Goal: Information Seeking & Learning: Compare options

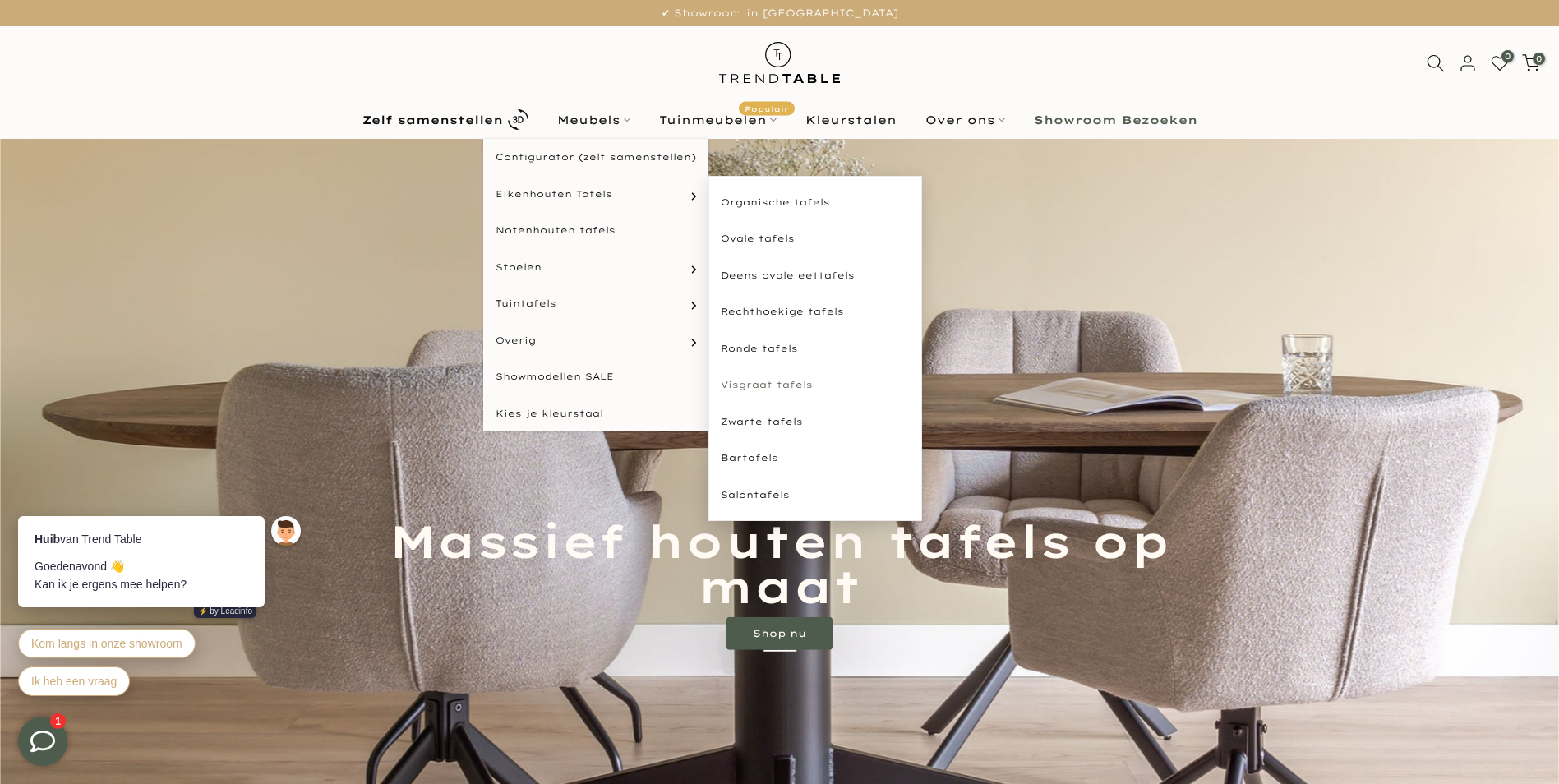
click at [762, 383] on link "Visgraat tafels" at bounding box center [815, 385] width 214 height 37
click at [748, 236] on link "Ovale tafels" at bounding box center [815, 239] width 214 height 37
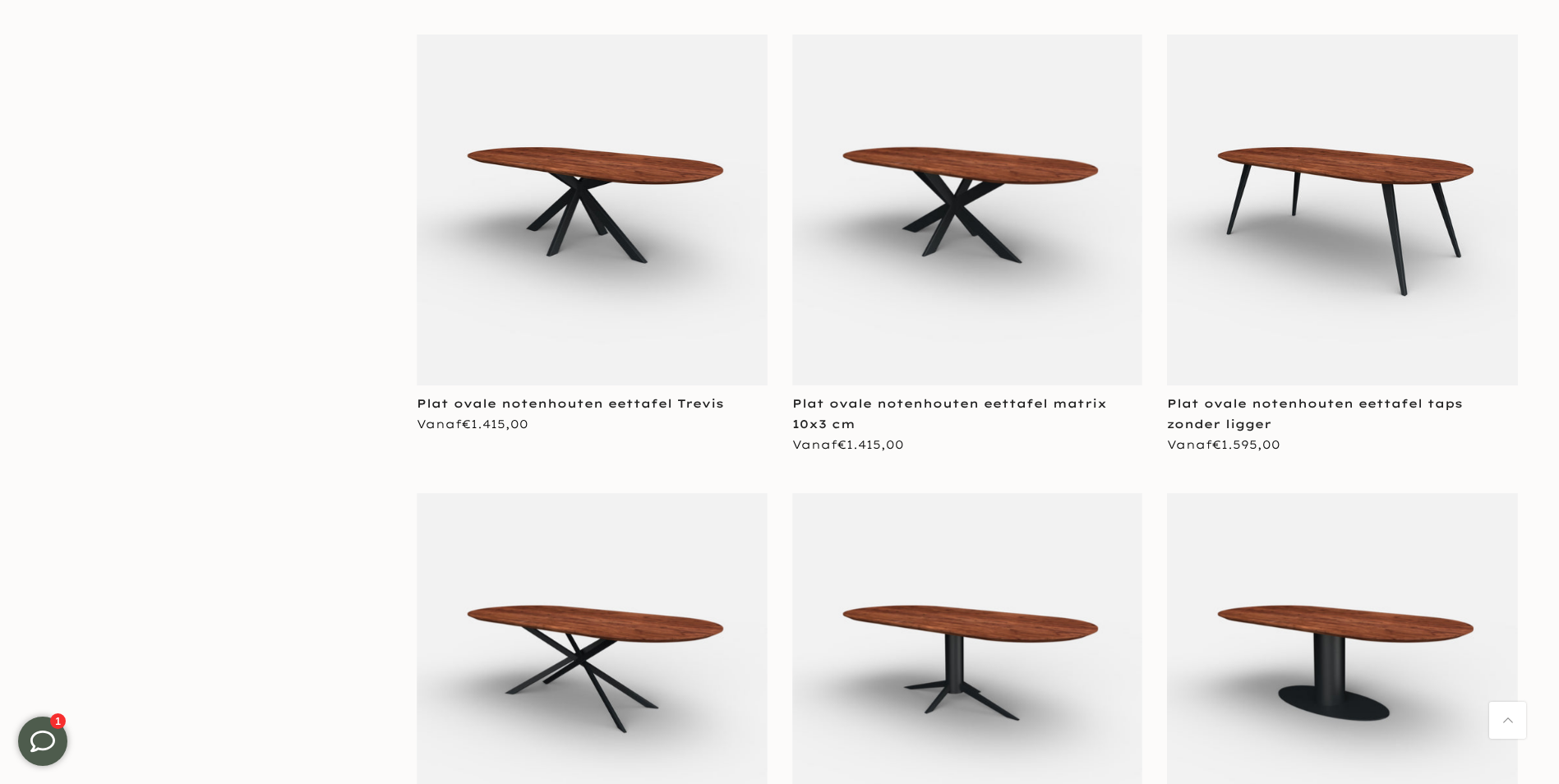
scroll to position [3450, 0]
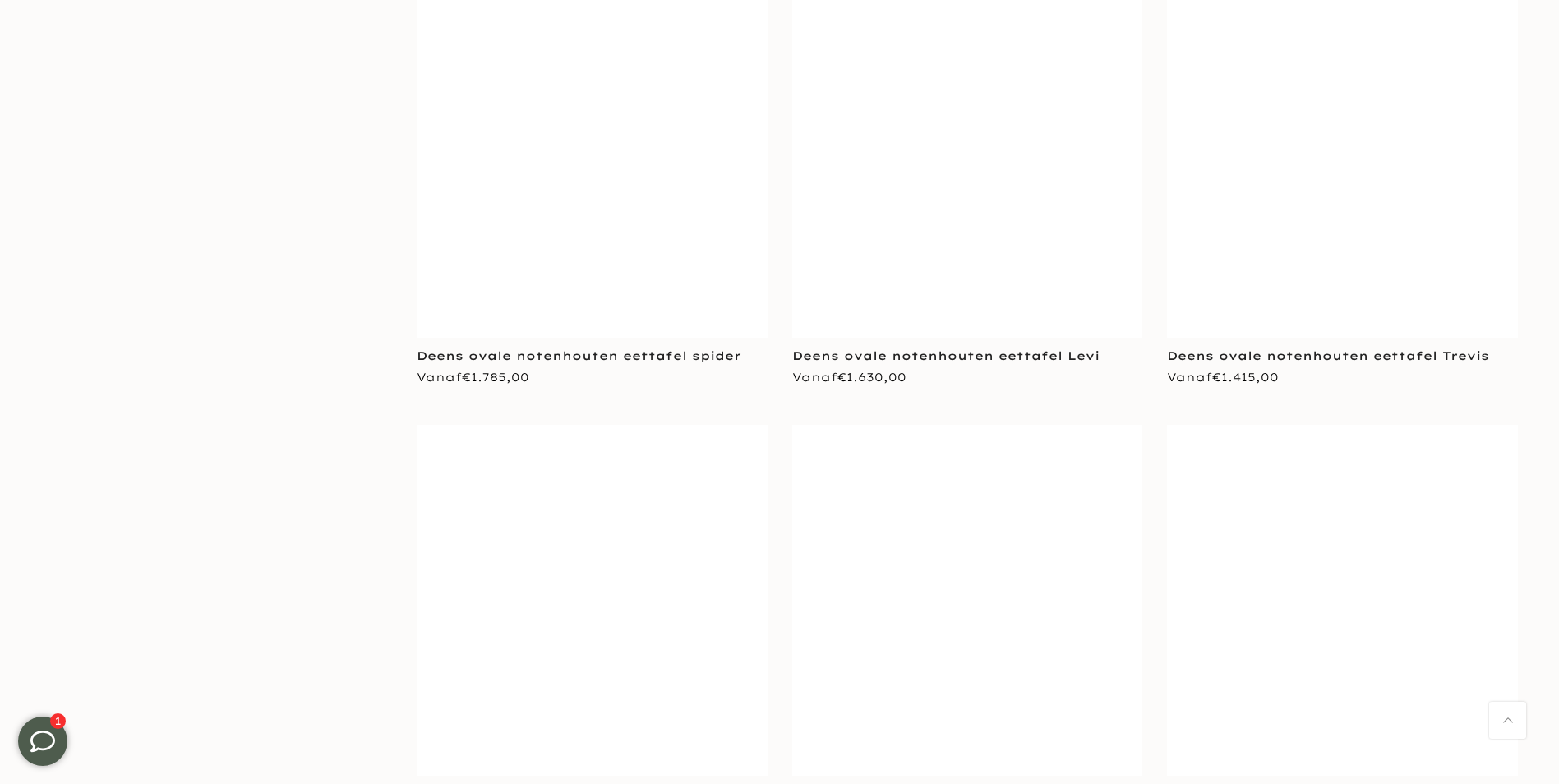
scroll to position [6654, 0]
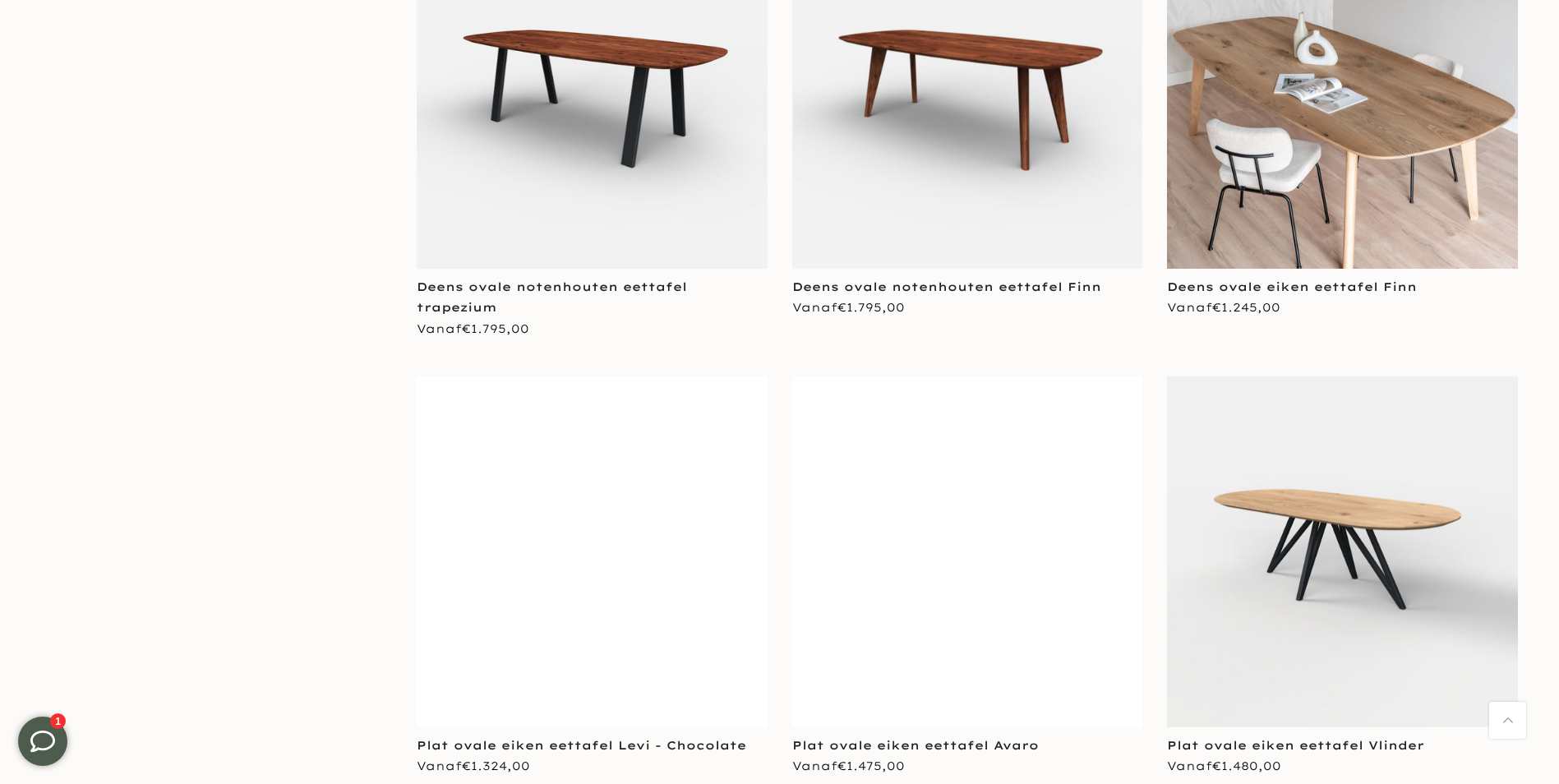
scroll to position [8050, 0]
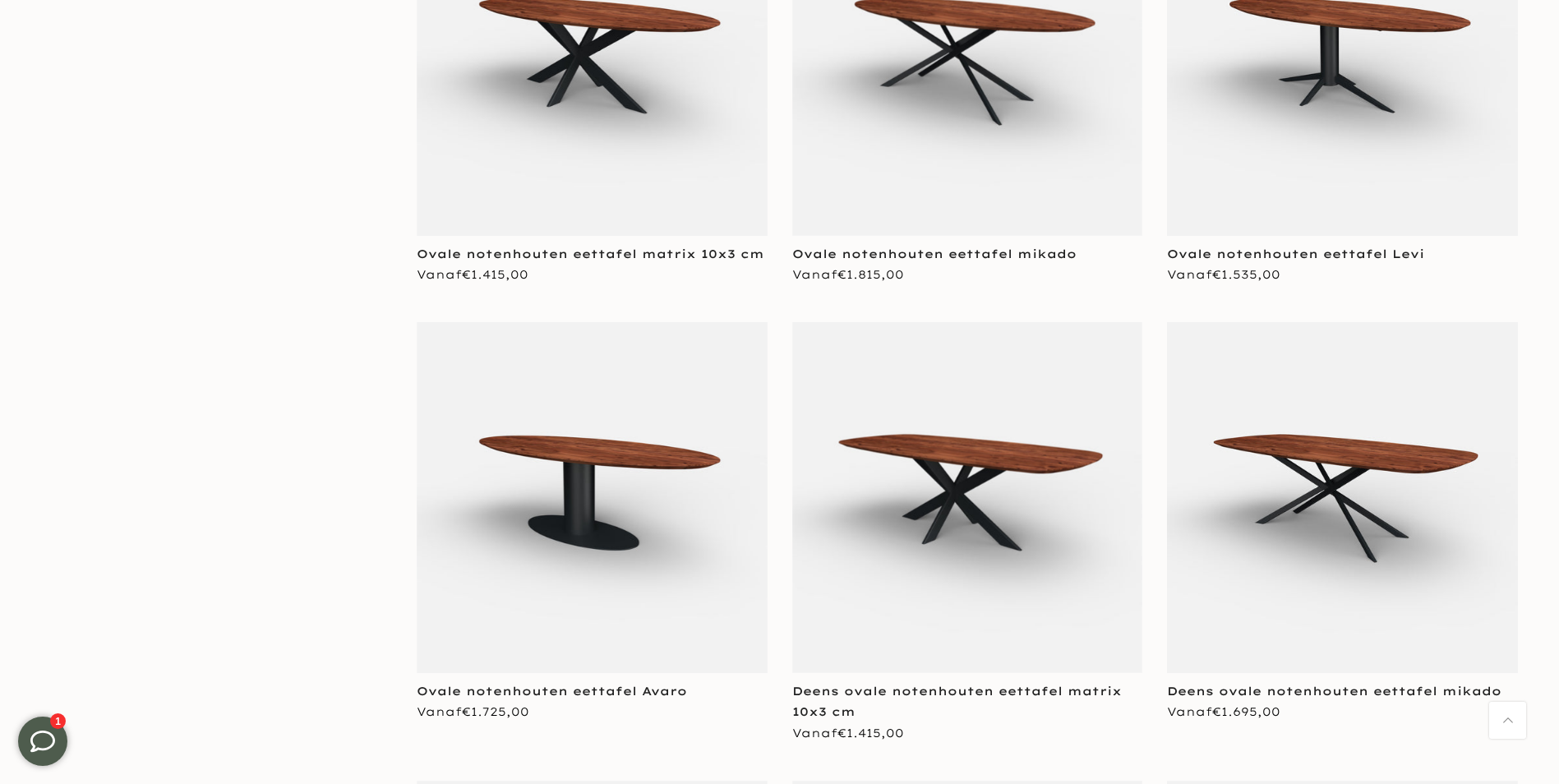
scroll to position [5668, 0]
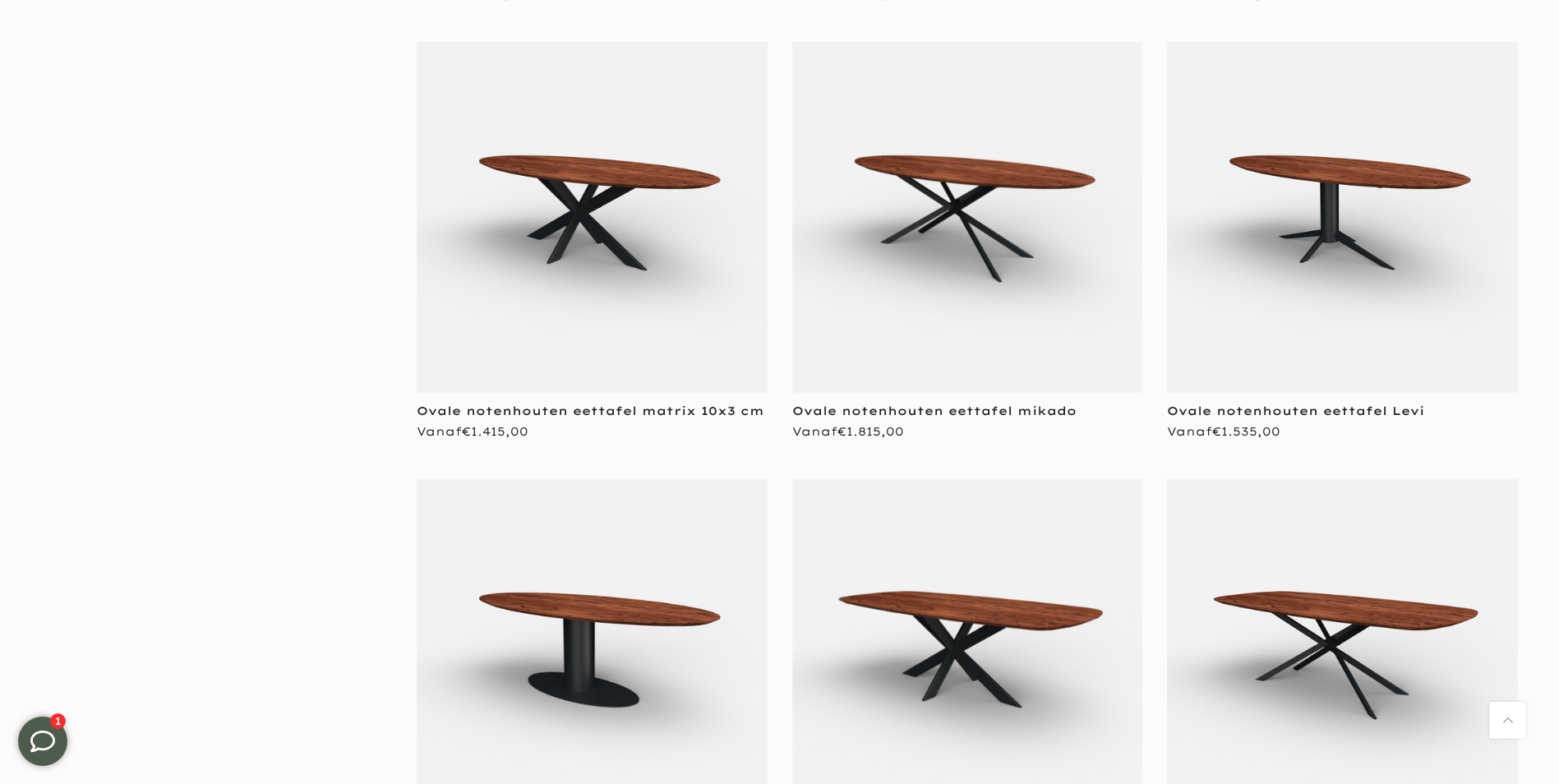
click at [1305, 270] on img at bounding box center [1342, 217] width 351 height 351
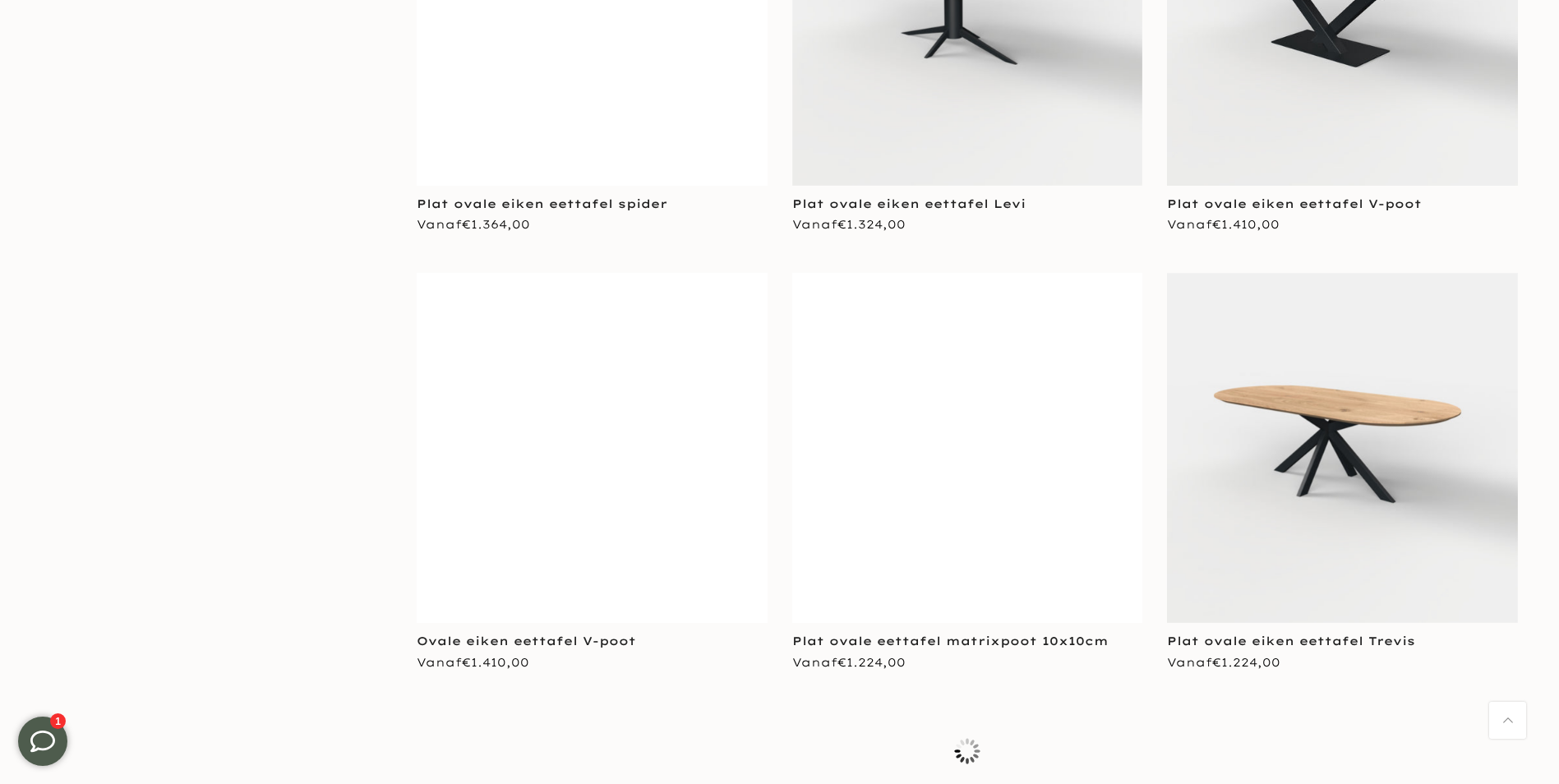
scroll to position [10350, 0]
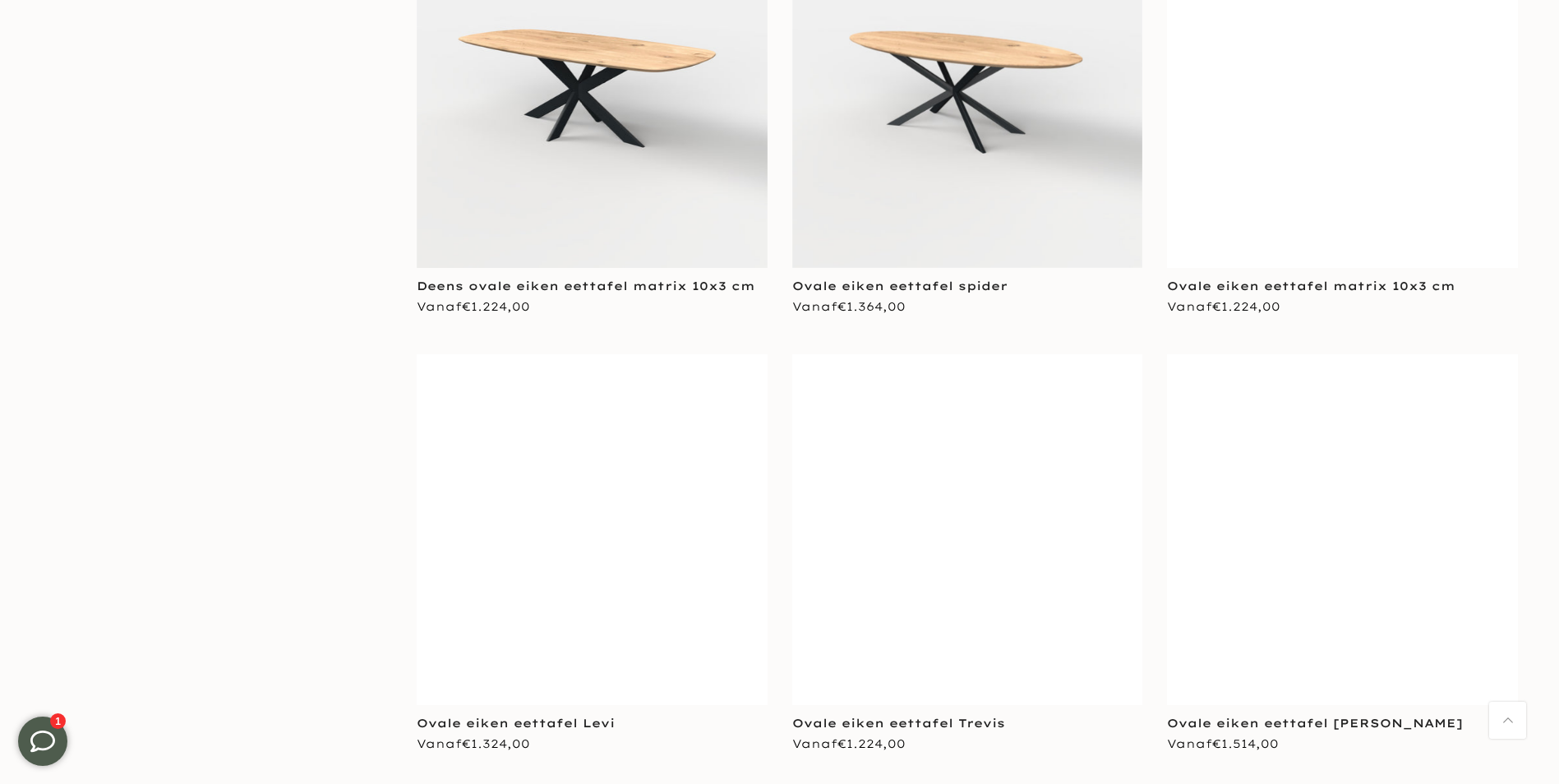
scroll to position [12568, 0]
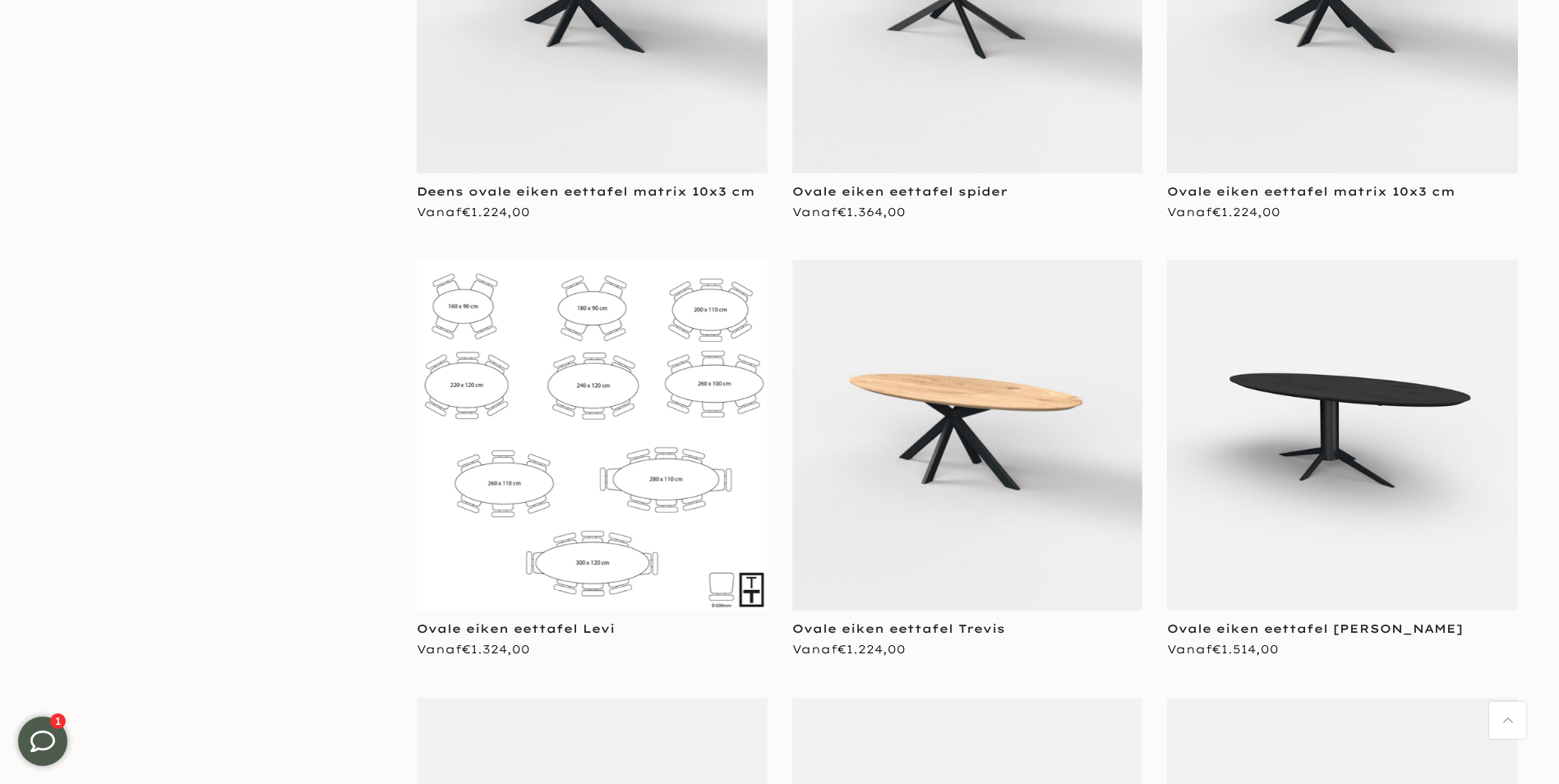
click at [488, 515] on img at bounding box center [592, 435] width 351 height 351
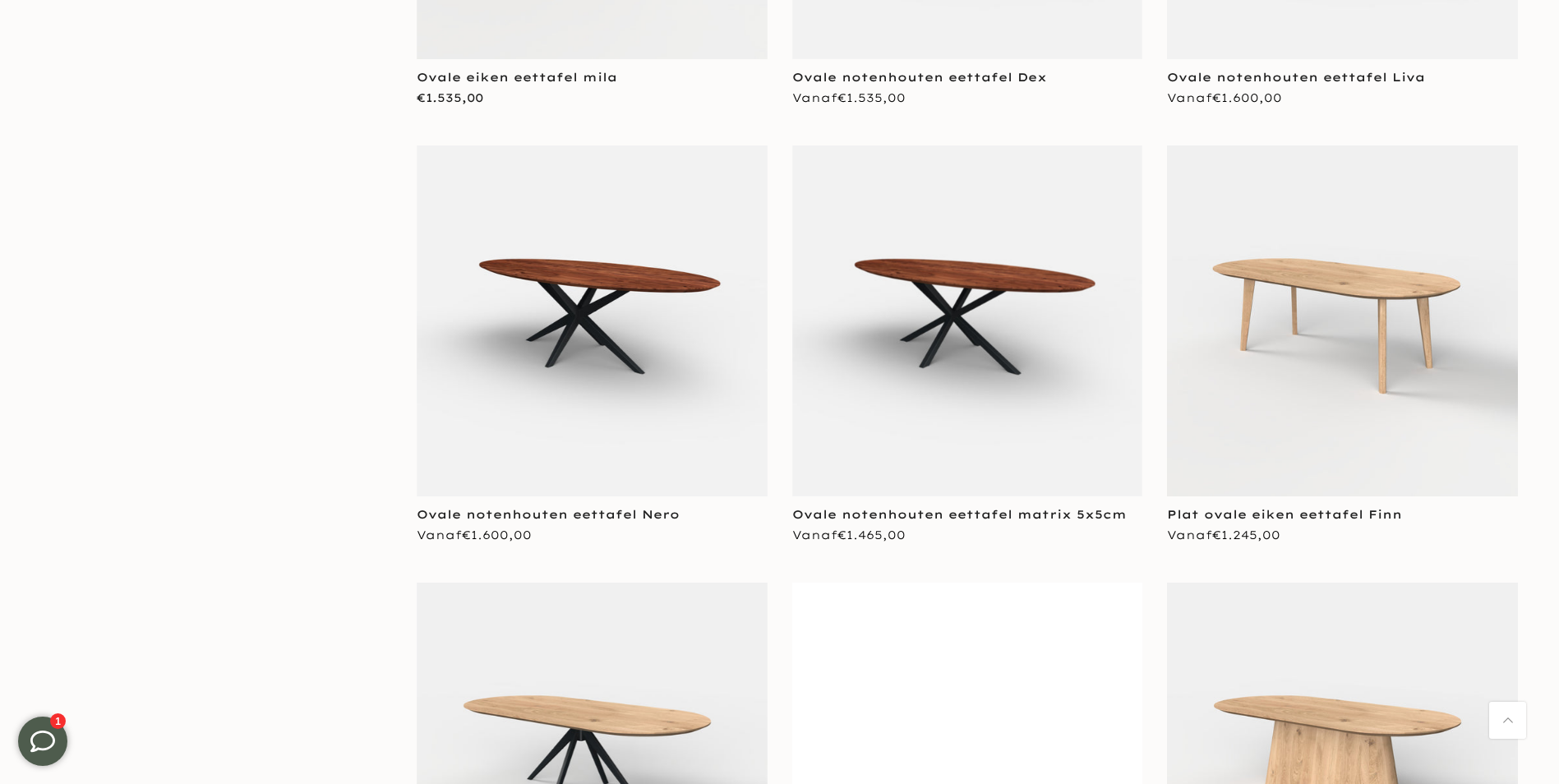
scroll to position [17168, 0]
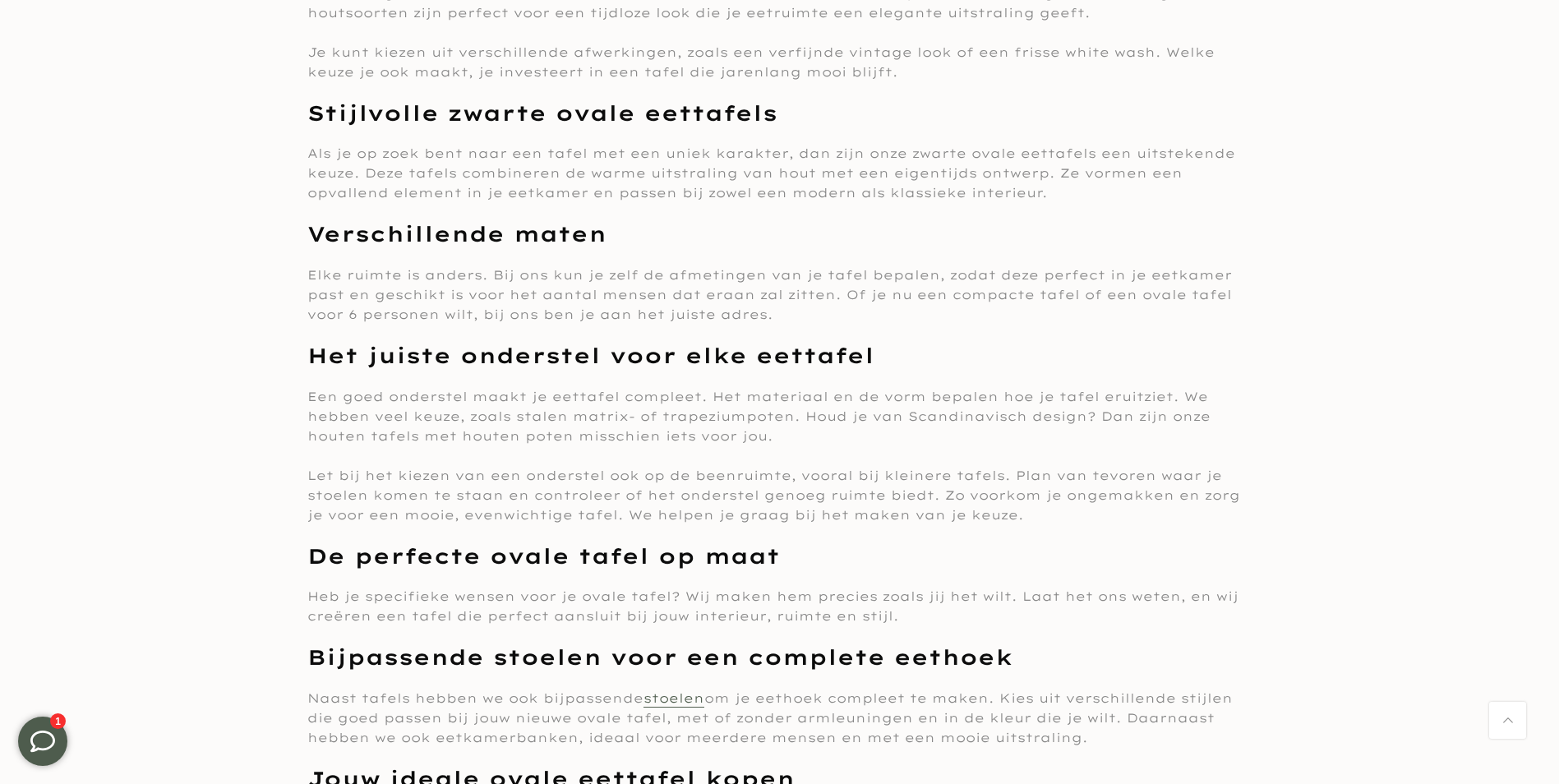
scroll to position [19222, 0]
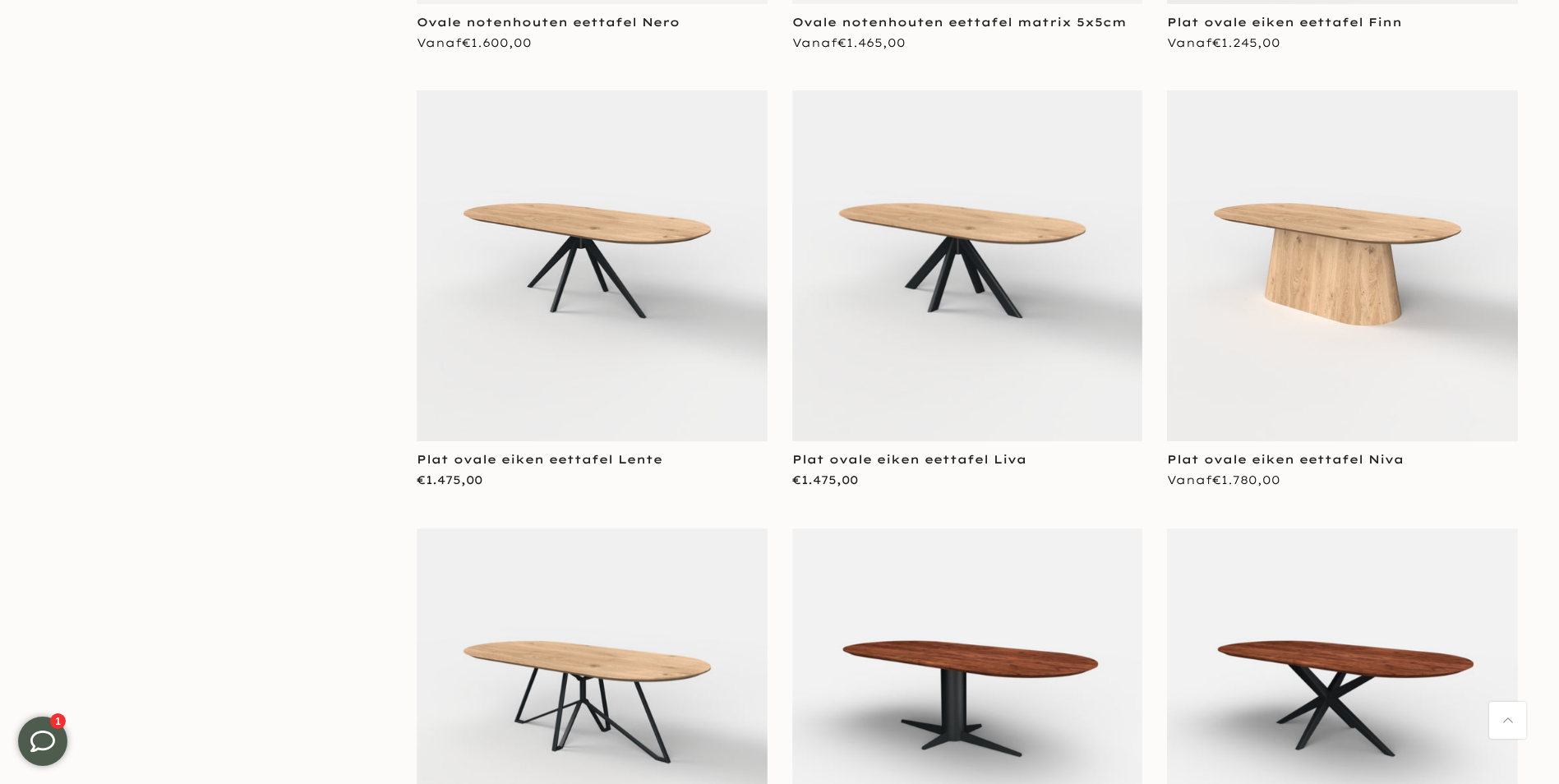
scroll to position [17333, 0]
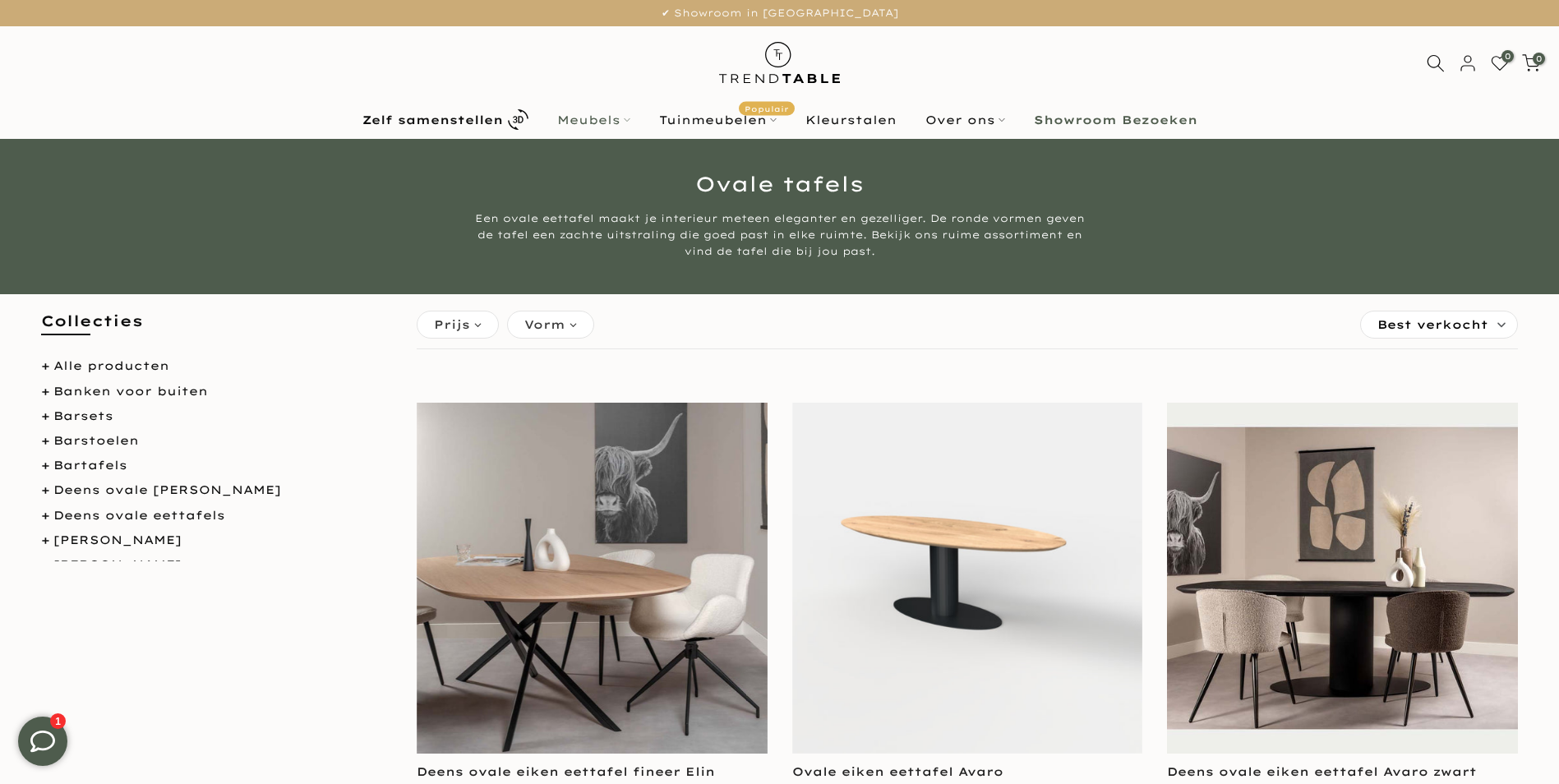
click at [611, 119] on link "Meubels" at bounding box center [592, 120] width 102 height 19
click at [591, 117] on link "Meubels" at bounding box center [592, 120] width 102 height 19
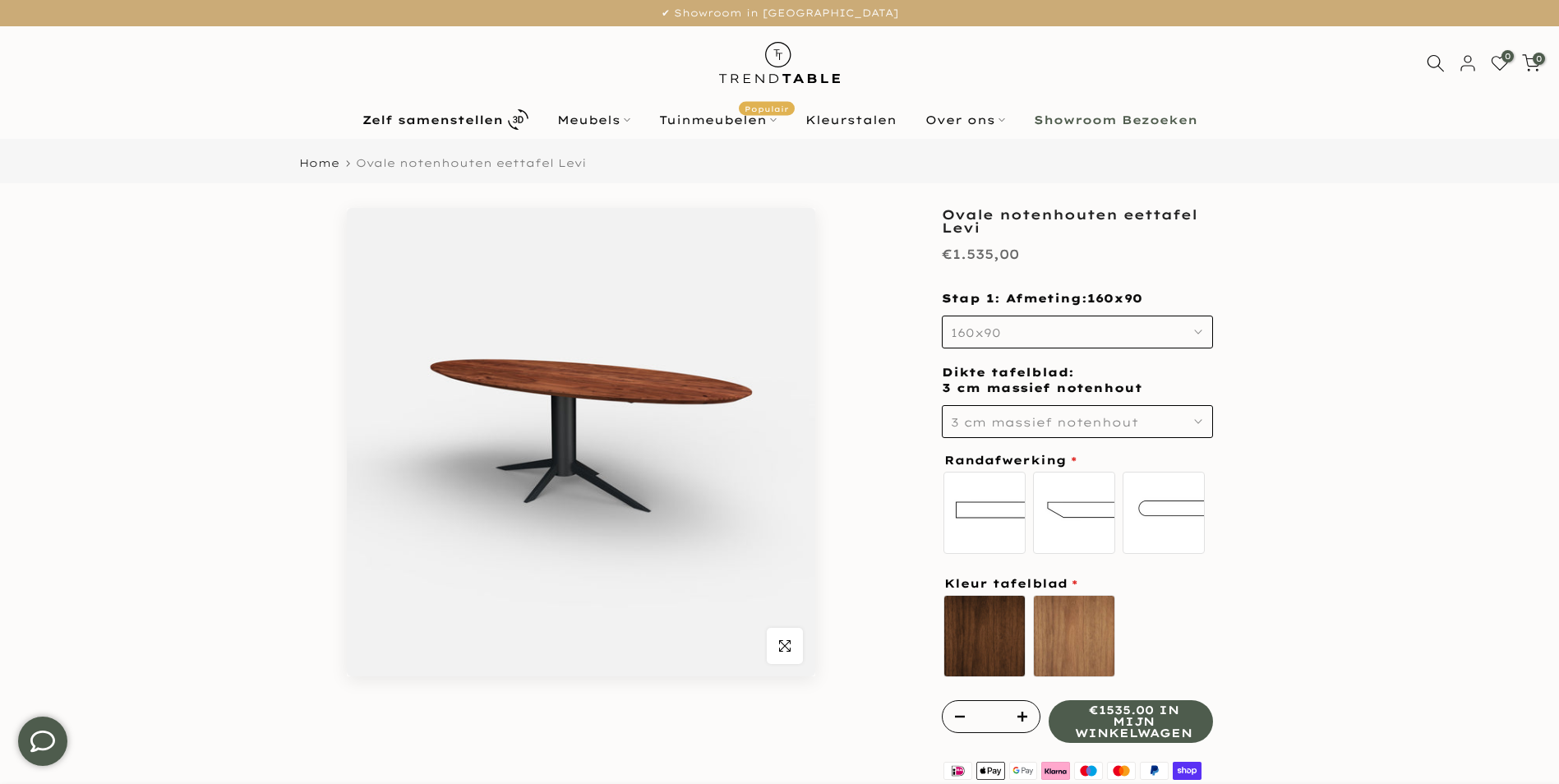
click at [1199, 331] on icon "button" at bounding box center [1197, 331] width 8 height 8
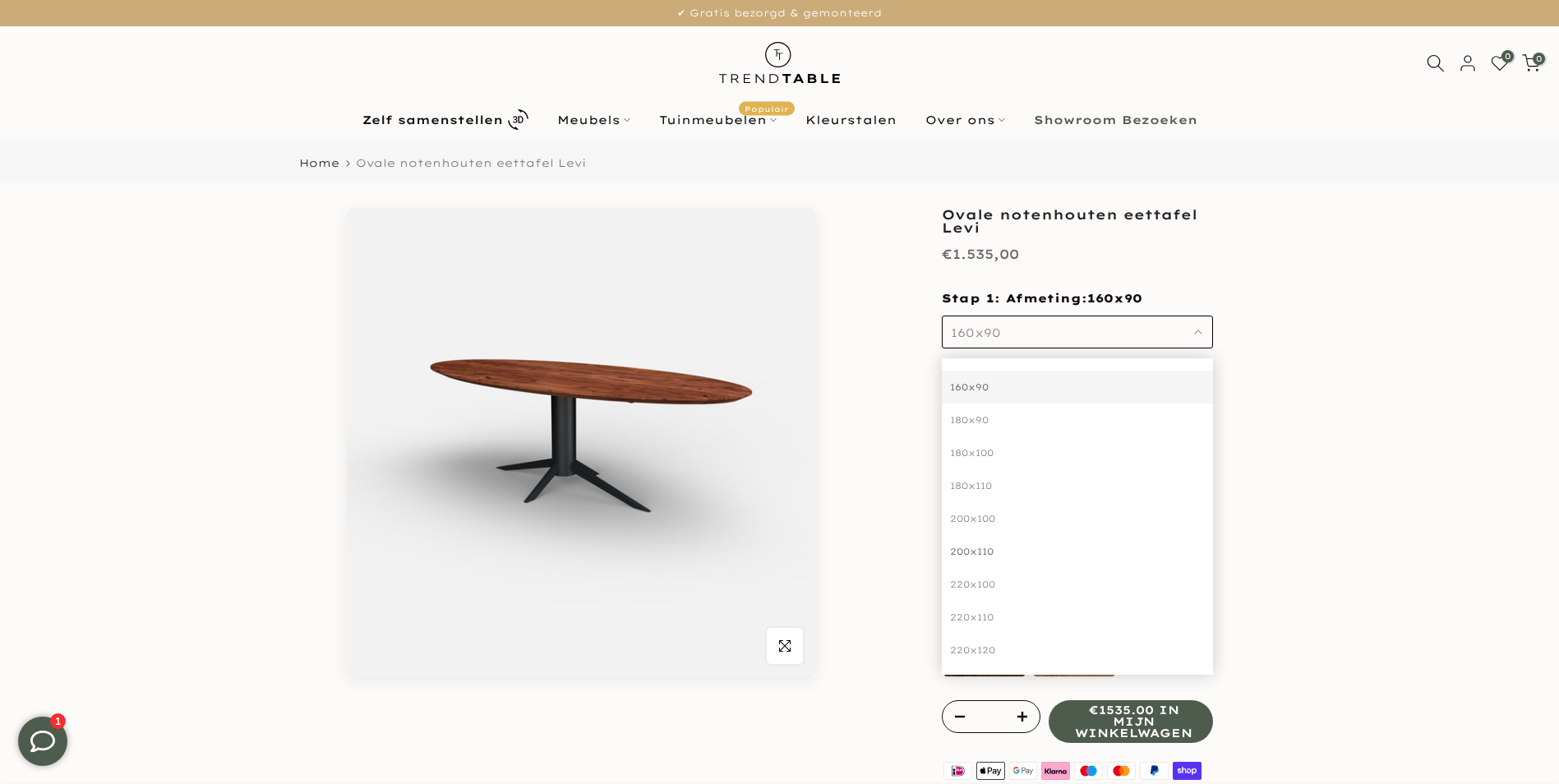
scroll to position [82, 0]
click at [981, 500] on div "220x100" at bounding box center [1077, 501] width 271 height 33
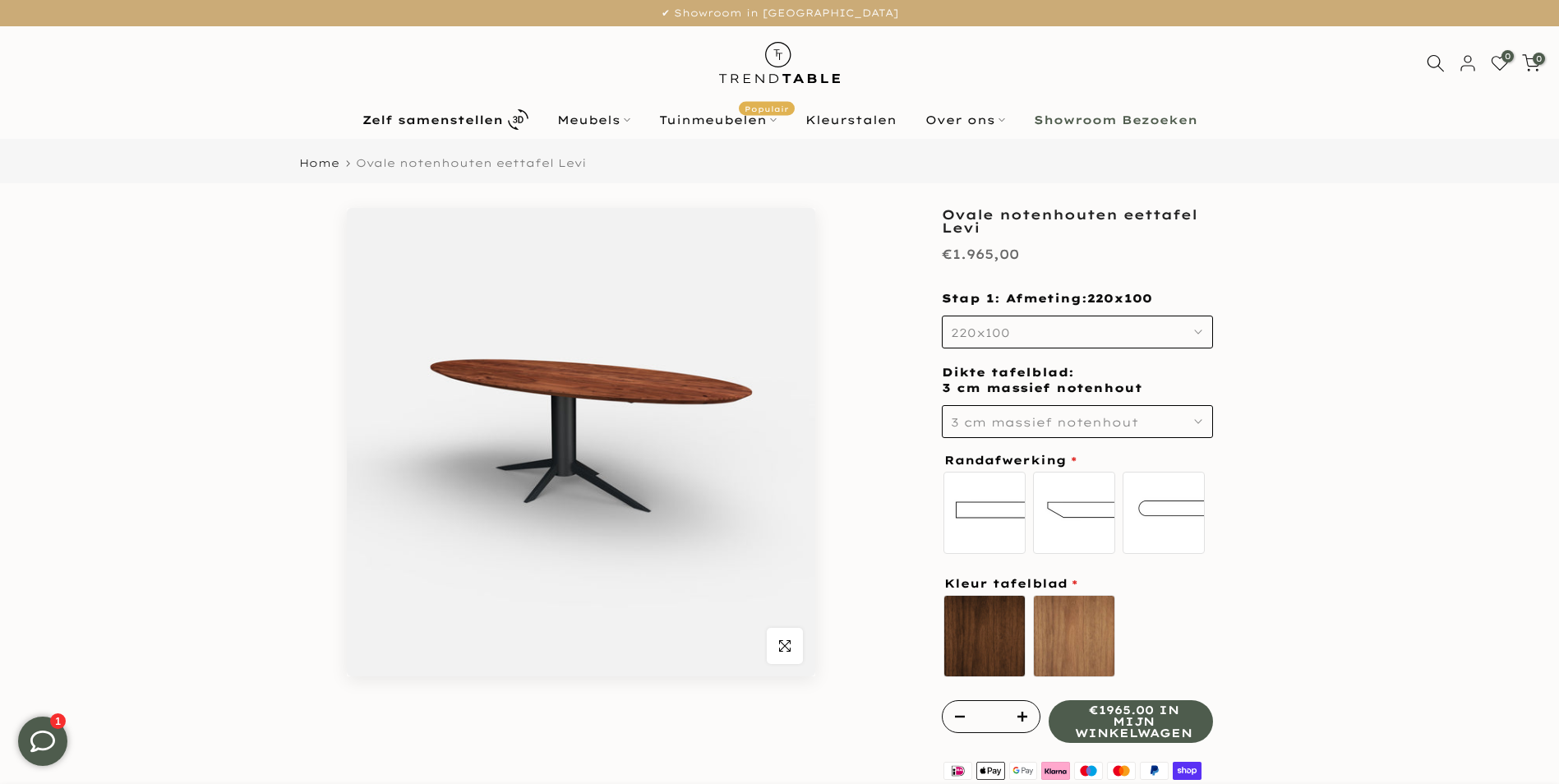
click at [1199, 419] on icon "button" at bounding box center [1197, 421] width 8 height 8
click at [1095, 508] on div "4 cm massief notenhout" at bounding box center [1077, 509] width 271 height 33
click at [1202, 418] on icon "button" at bounding box center [1197, 421] width 8 height 8
click at [1087, 479] on div "3 cm massief notenhout" at bounding box center [1077, 476] width 271 height 33
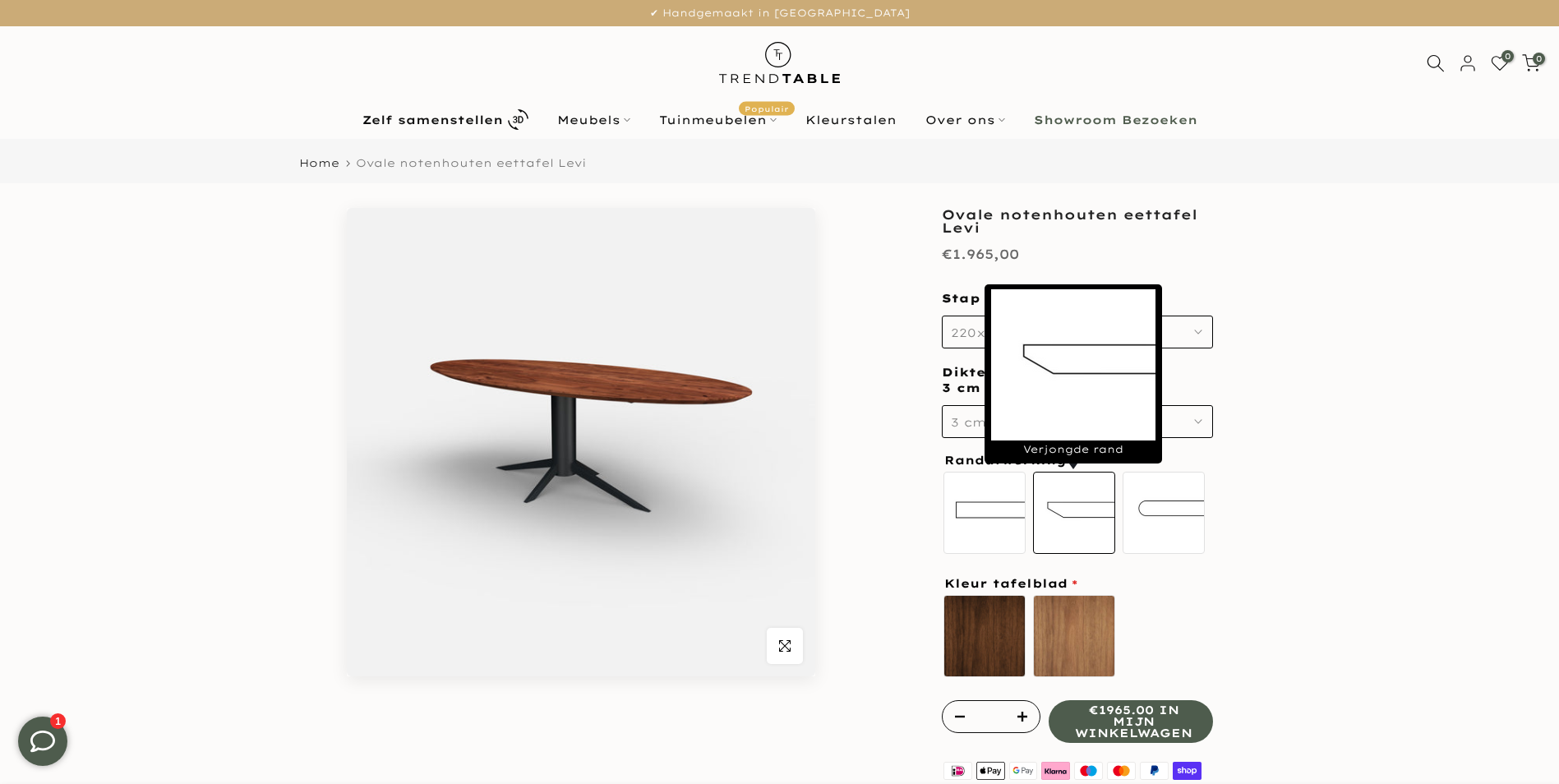
click at [1076, 503] on label "Verjongde rand" at bounding box center [1074, 512] width 82 height 82
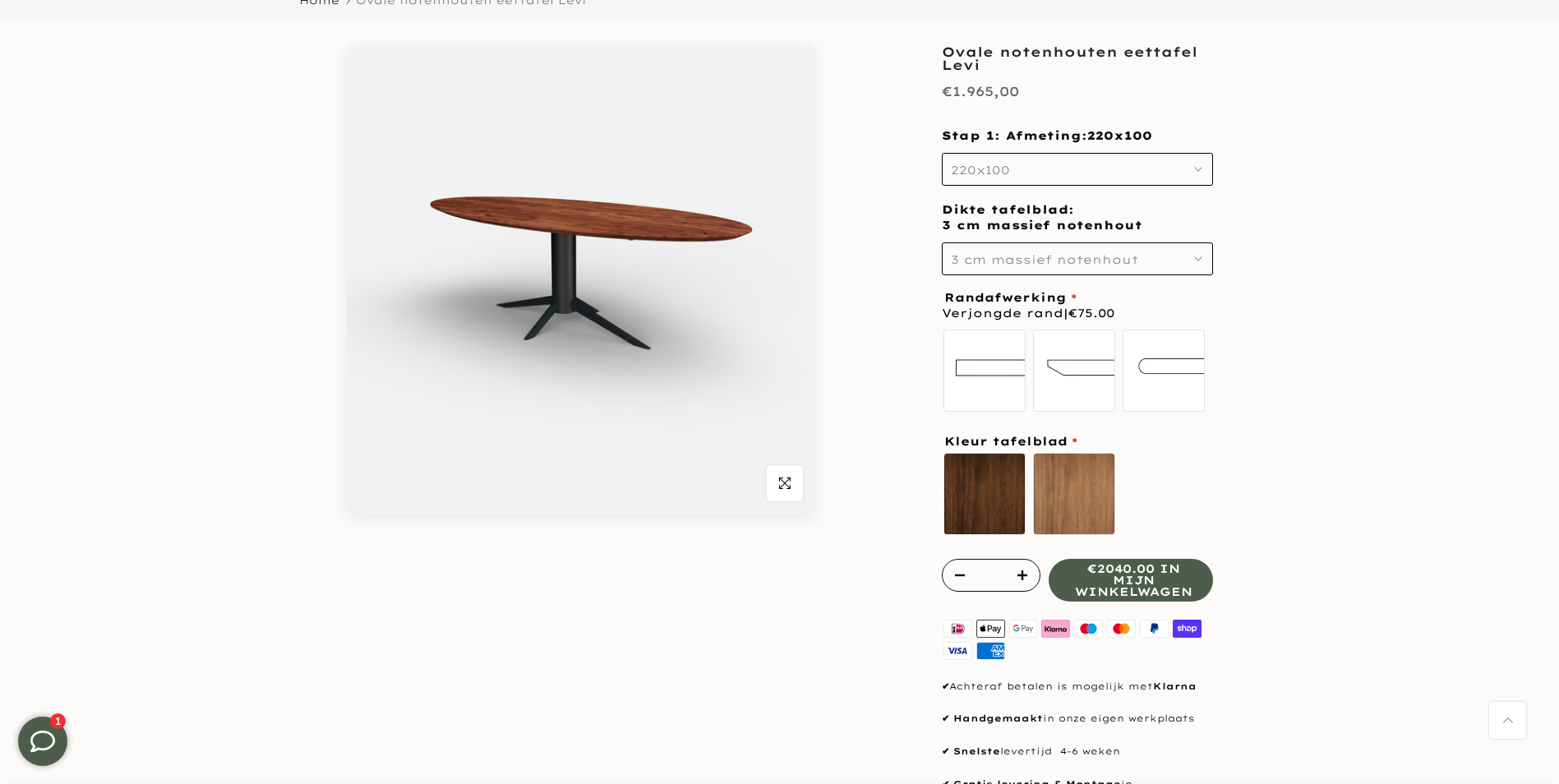
scroll to position [164, 0]
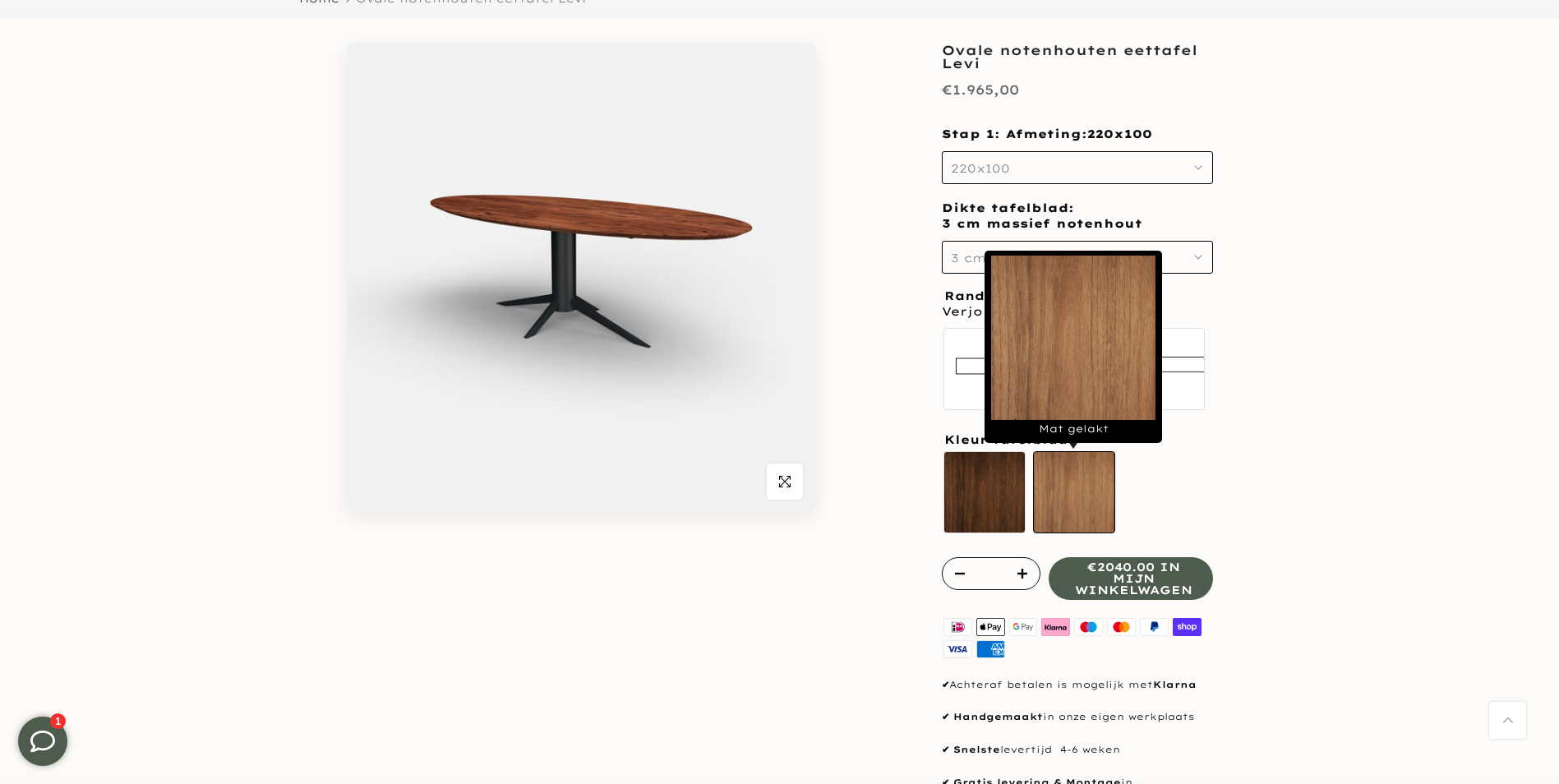
click at [1097, 489] on label "Mat gelakt" at bounding box center [1074, 491] width 82 height 82
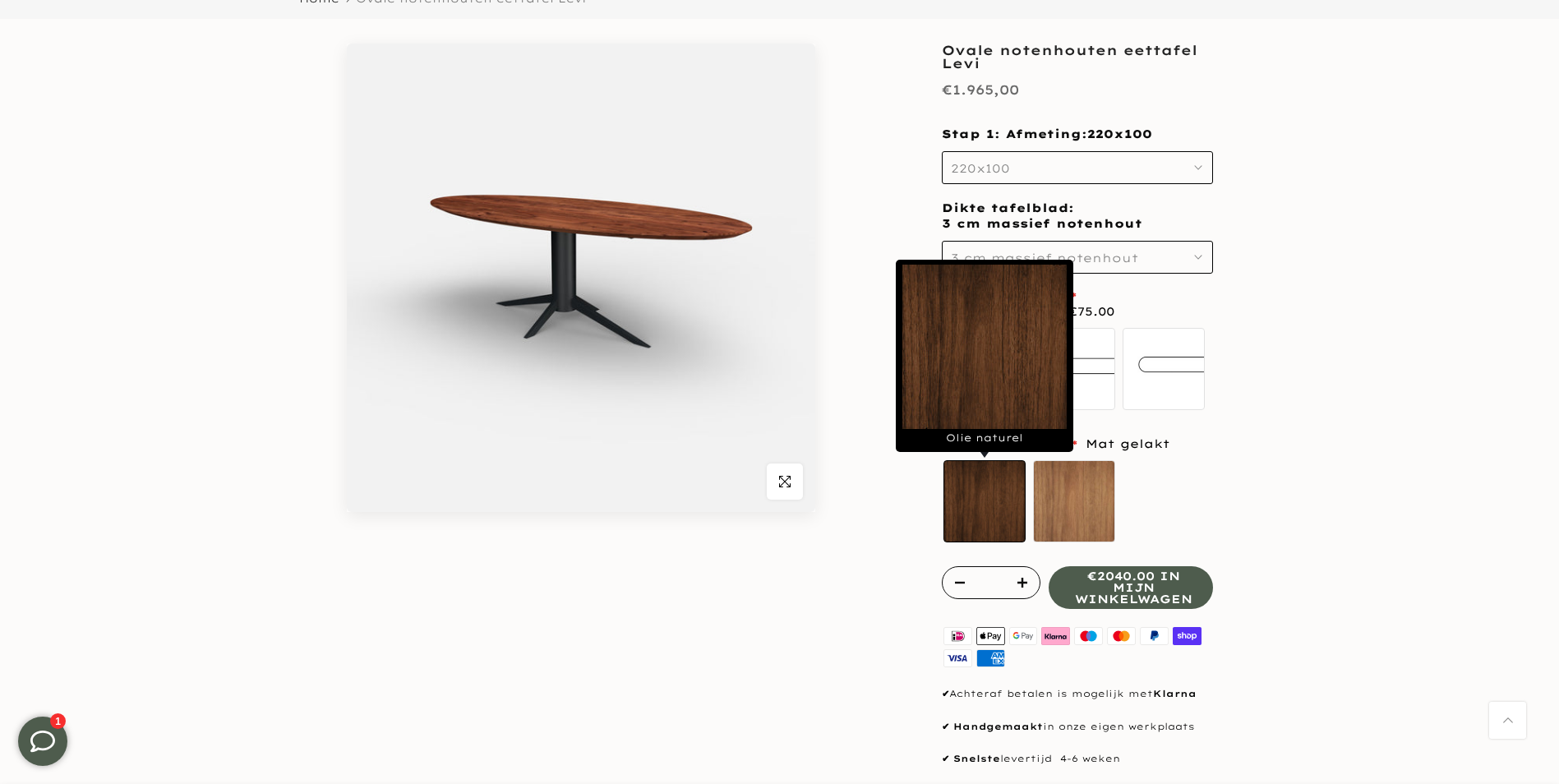
click at [1003, 494] on label "Olie naturel sold out" at bounding box center [984, 500] width 82 height 82
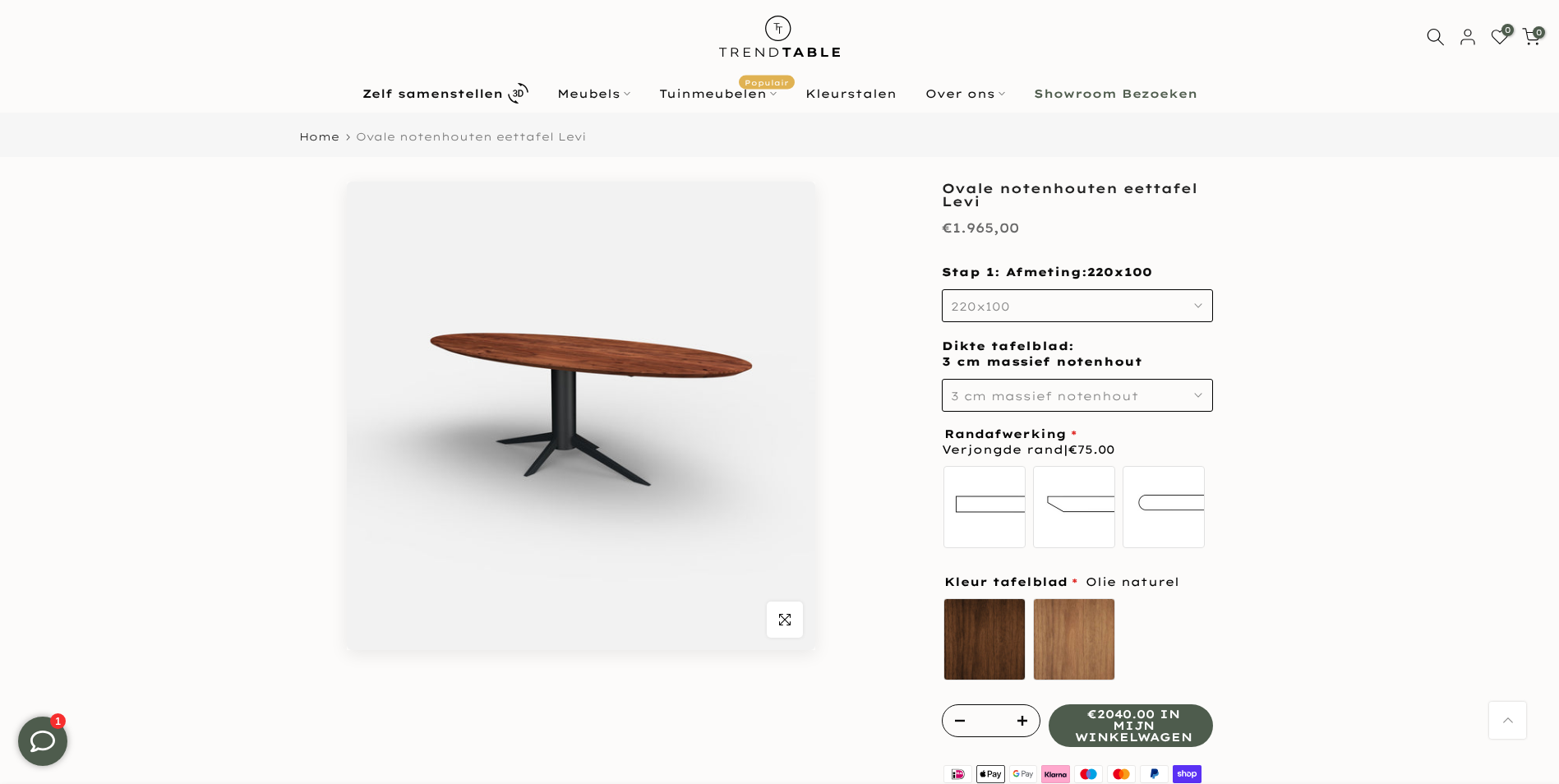
scroll to position [0, 0]
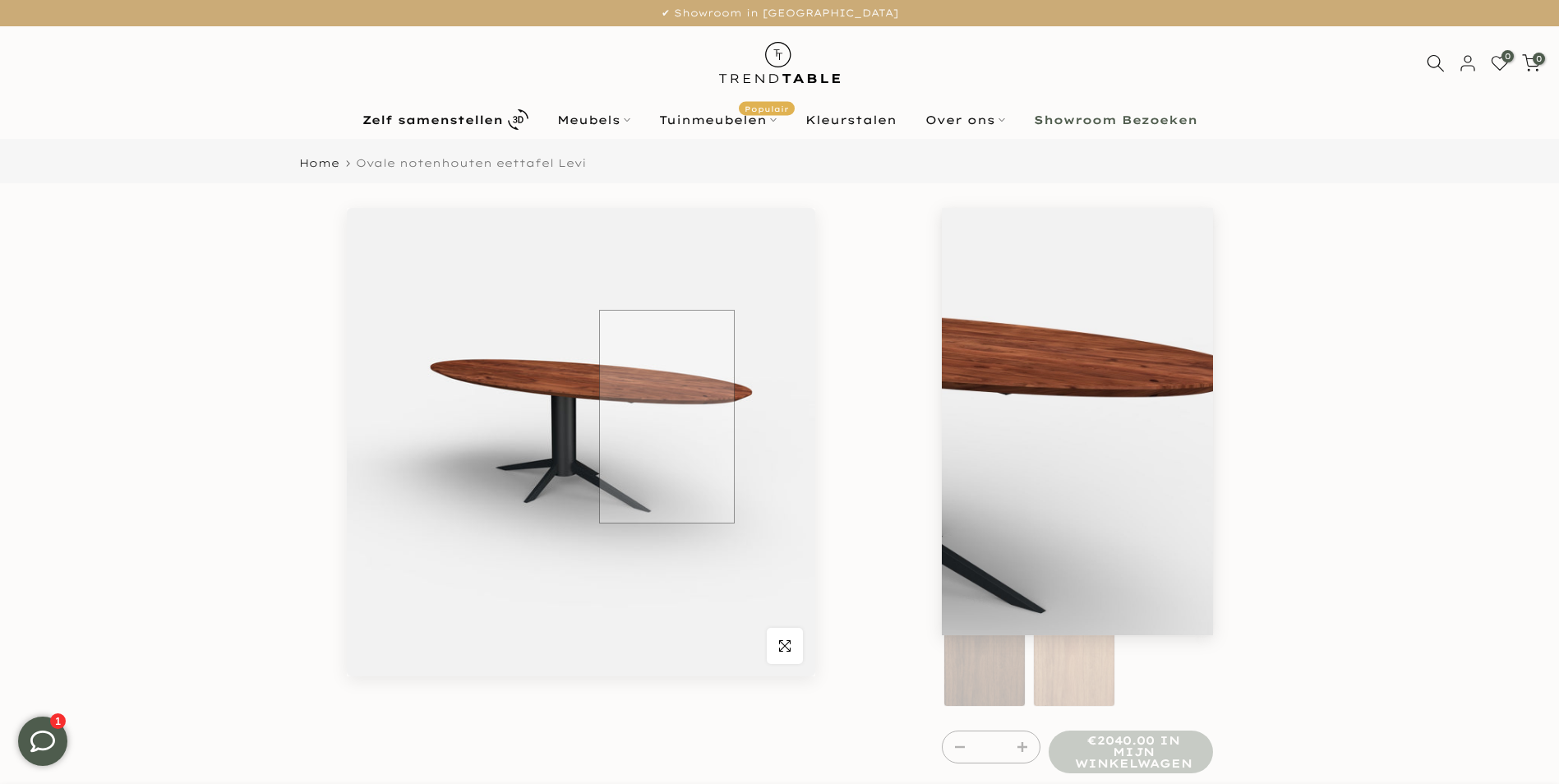
click at [667, 416] on img at bounding box center [581, 442] width 469 height 468
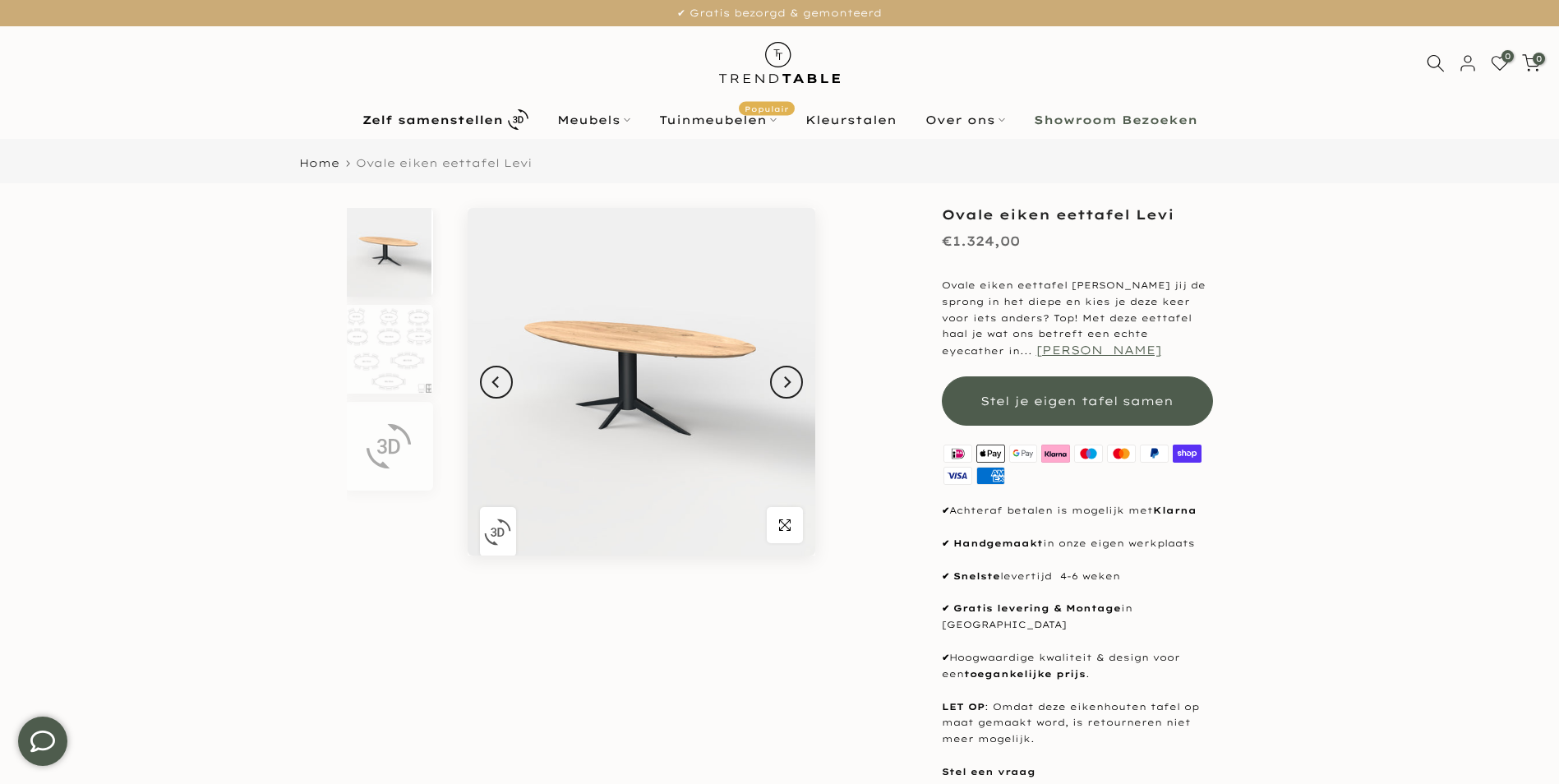
click at [1036, 347] on button "[PERSON_NAME]" at bounding box center [1098, 350] width 125 height 15
click at [786, 384] on icon "Next" at bounding box center [787, 382] width 6 height 11
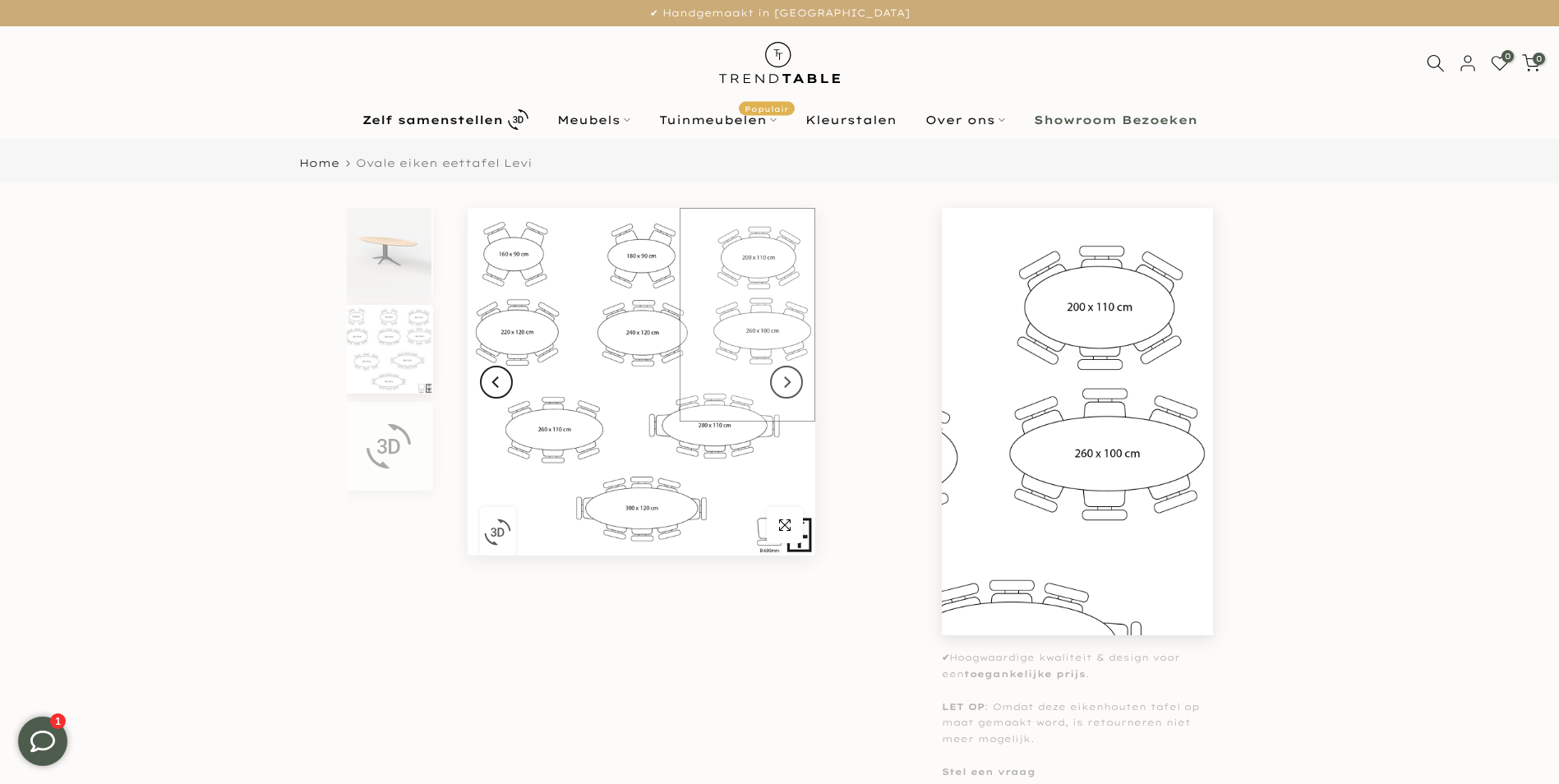
click at [751, 263] on img at bounding box center [641, 381] width 348 height 347
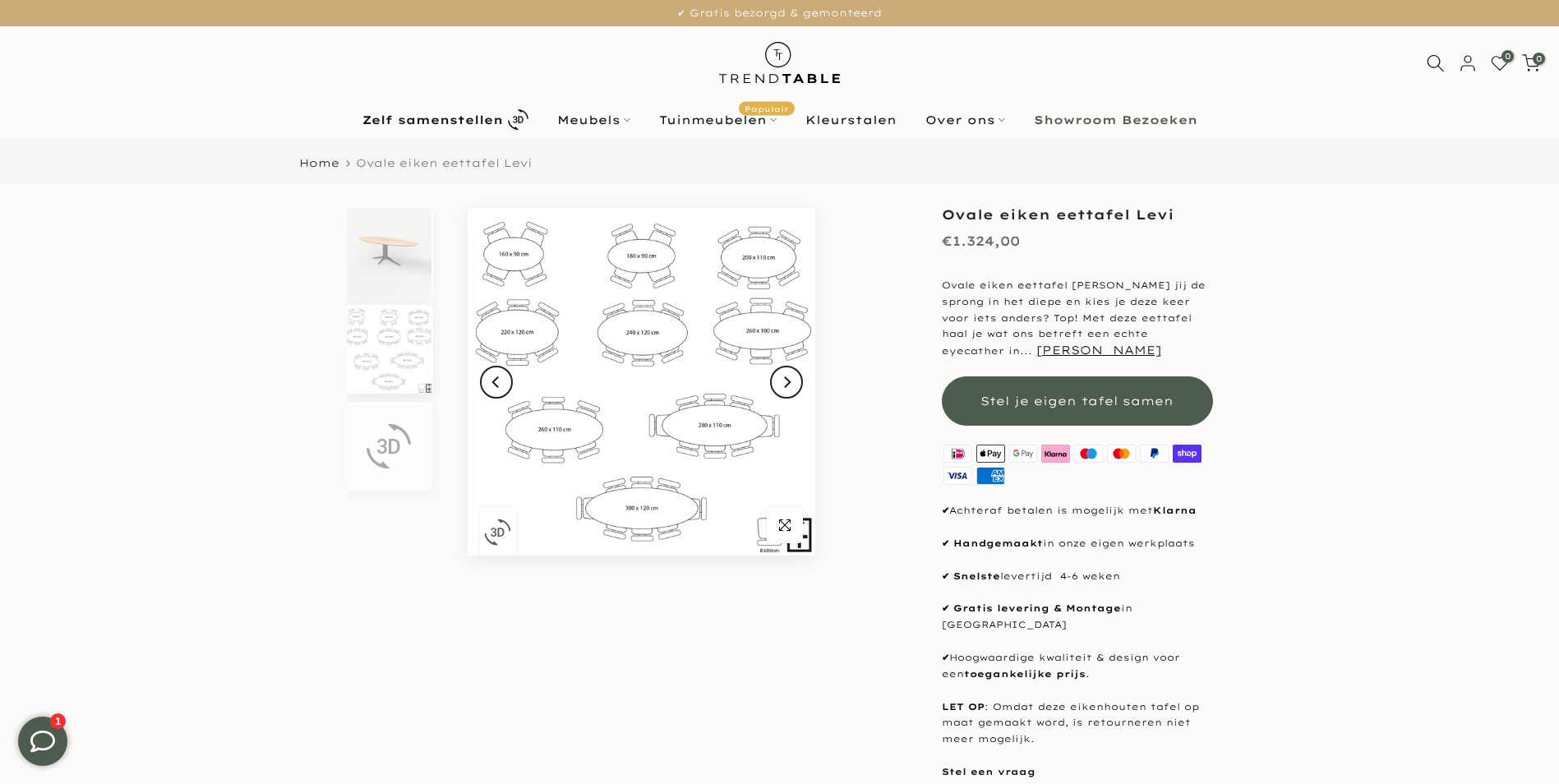
click at [867, 302] on div "Uitverkocht Klik om te vergroten Ovale eiken eettafel Levi €1.324,00 Ovale eike…" at bounding box center [779, 502] width 986 height 589
click at [789, 384] on icon "Next" at bounding box center [786, 382] width 11 height 13
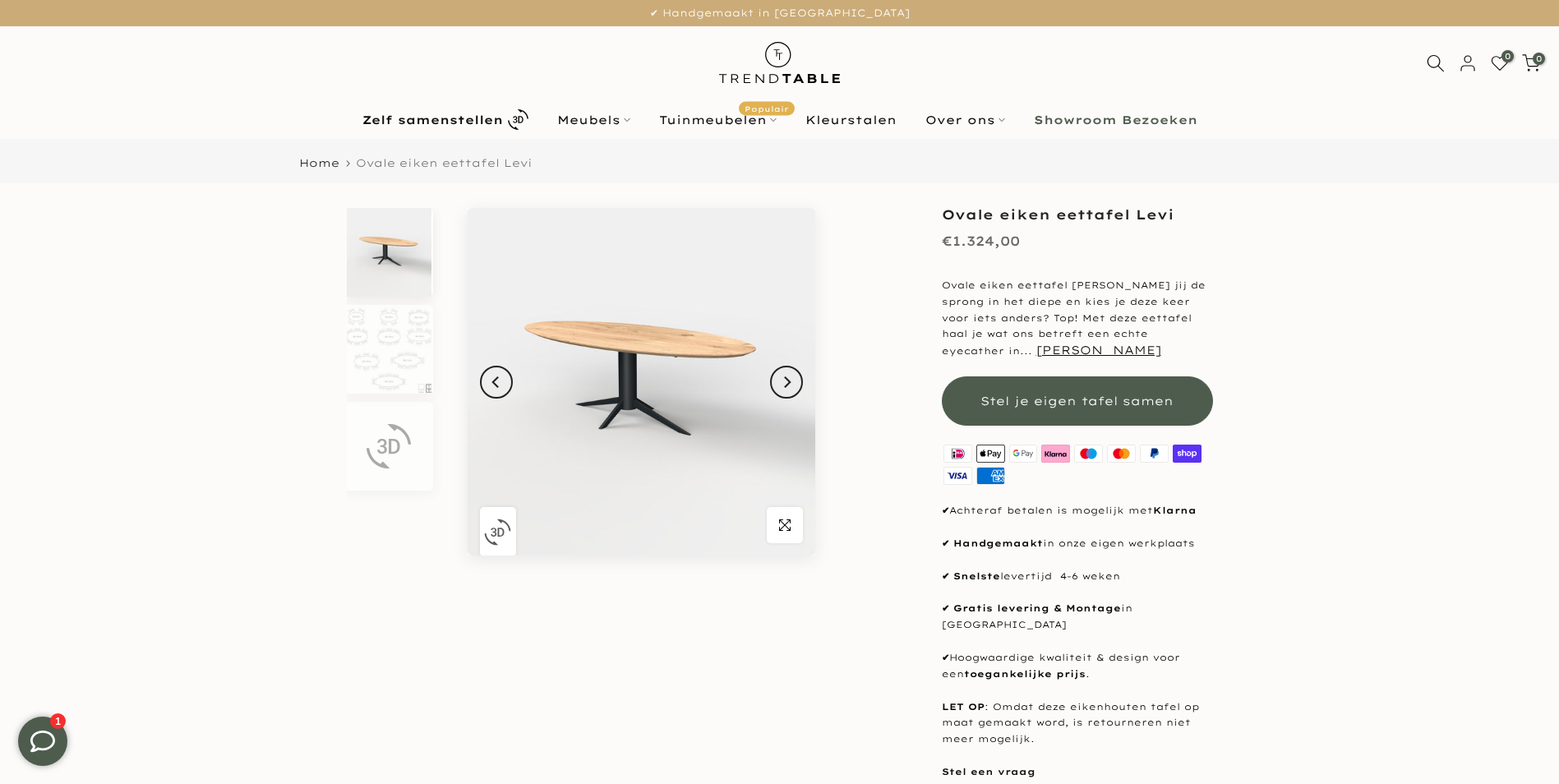
click at [495, 527] on img "button" at bounding box center [497, 531] width 27 height 27
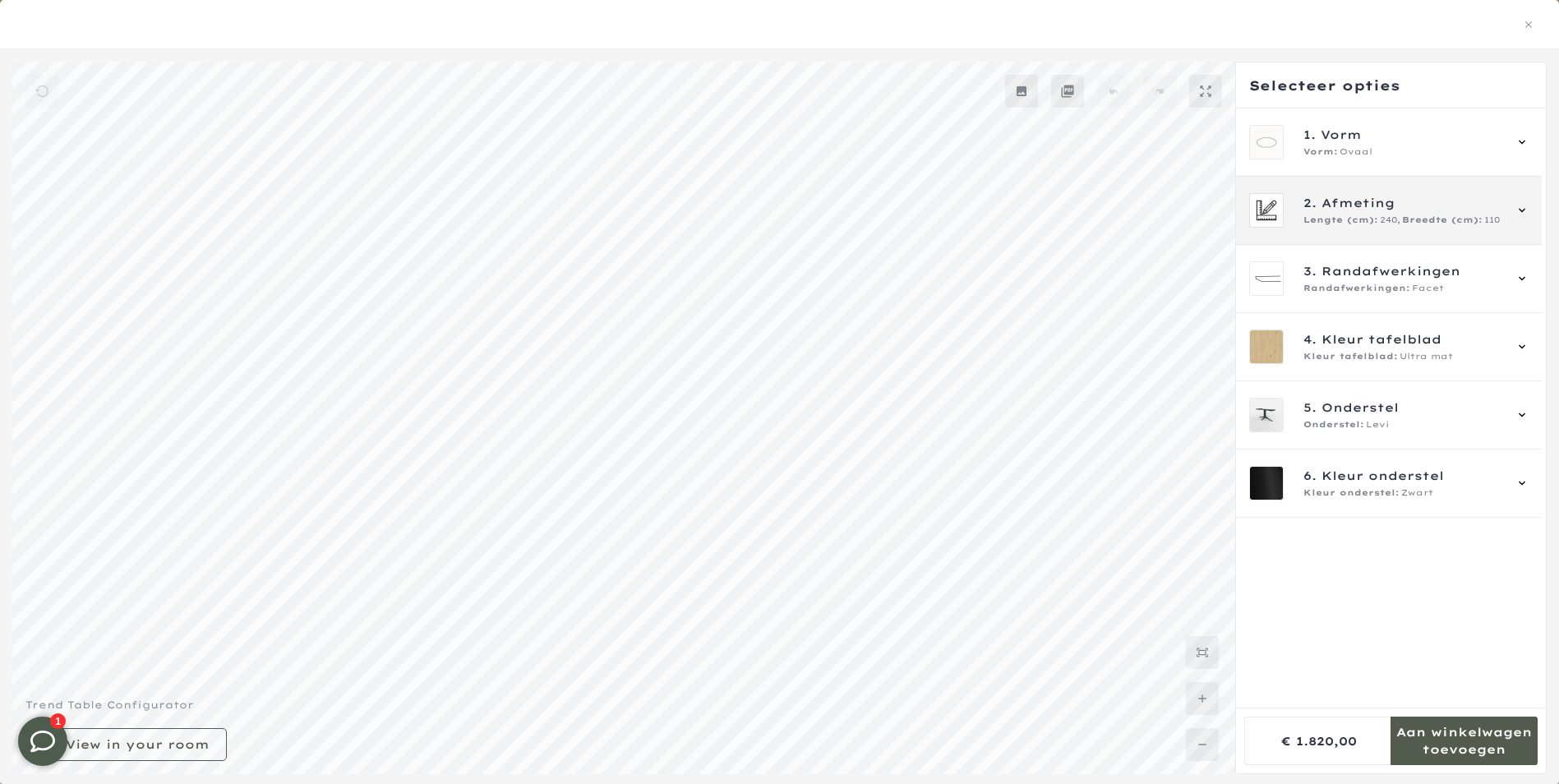
click at [1518, 210] on icon at bounding box center [1522, 209] width 13 height 13
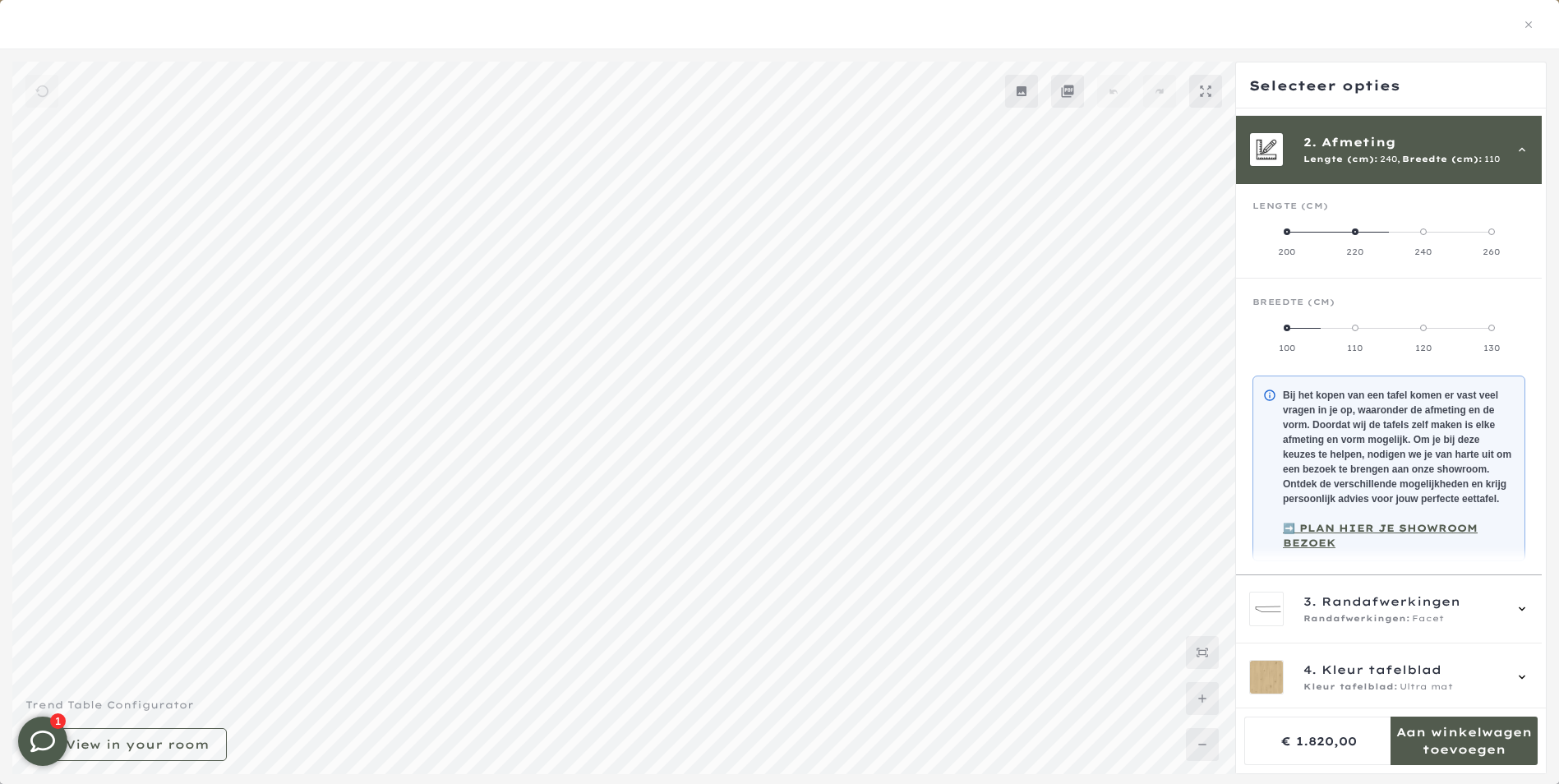
scroll to position [68, 0]
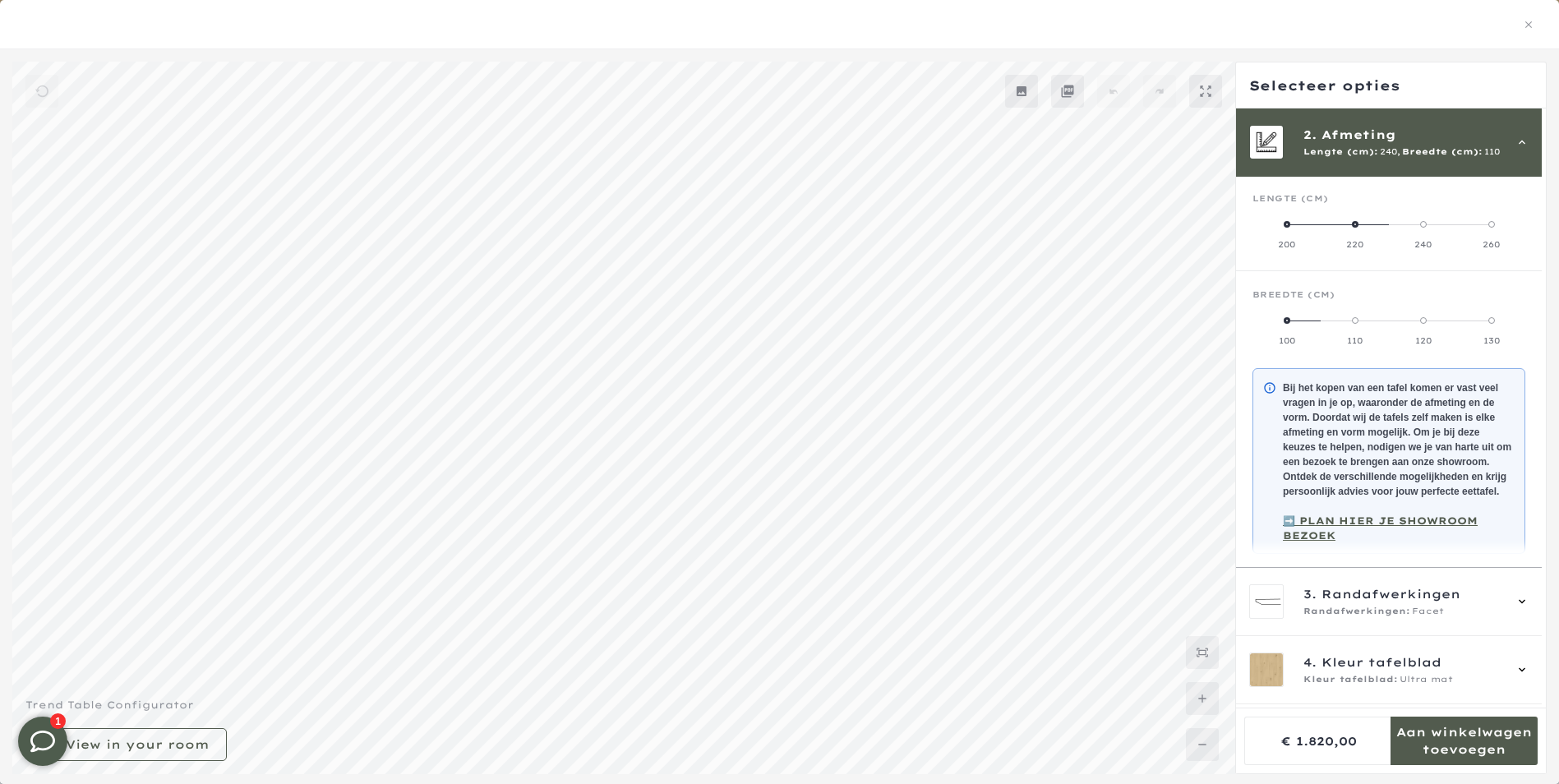
click at [1352, 220] on label "220" at bounding box center [1355, 233] width 68 height 33
click at [1288, 319] on span at bounding box center [1287, 320] width 6 height 6
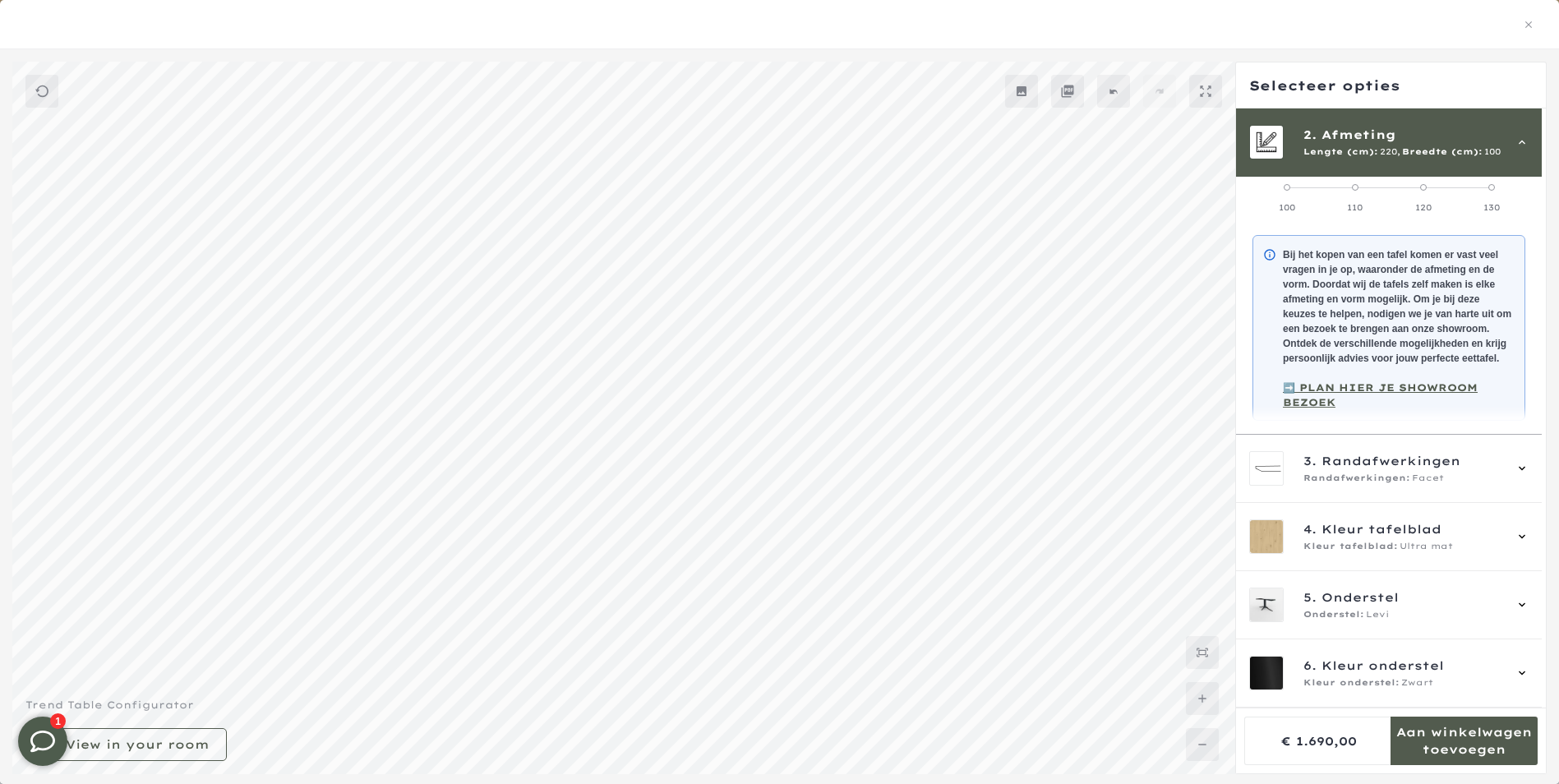
scroll to position [215, 0]
click at [1523, 471] on icon at bounding box center [1522, 468] width 13 height 13
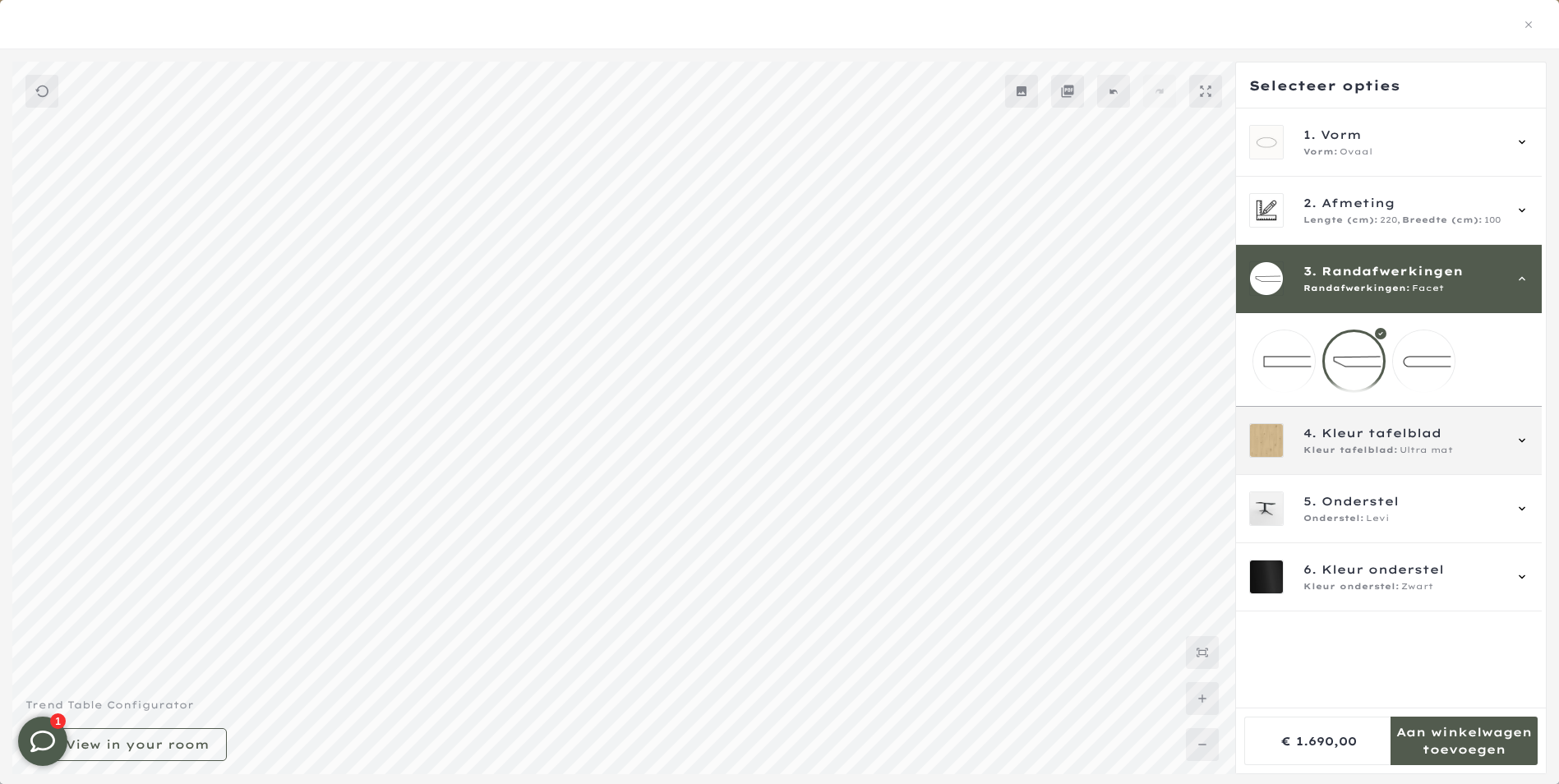
click at [1523, 447] on icon at bounding box center [1522, 440] width 13 height 13
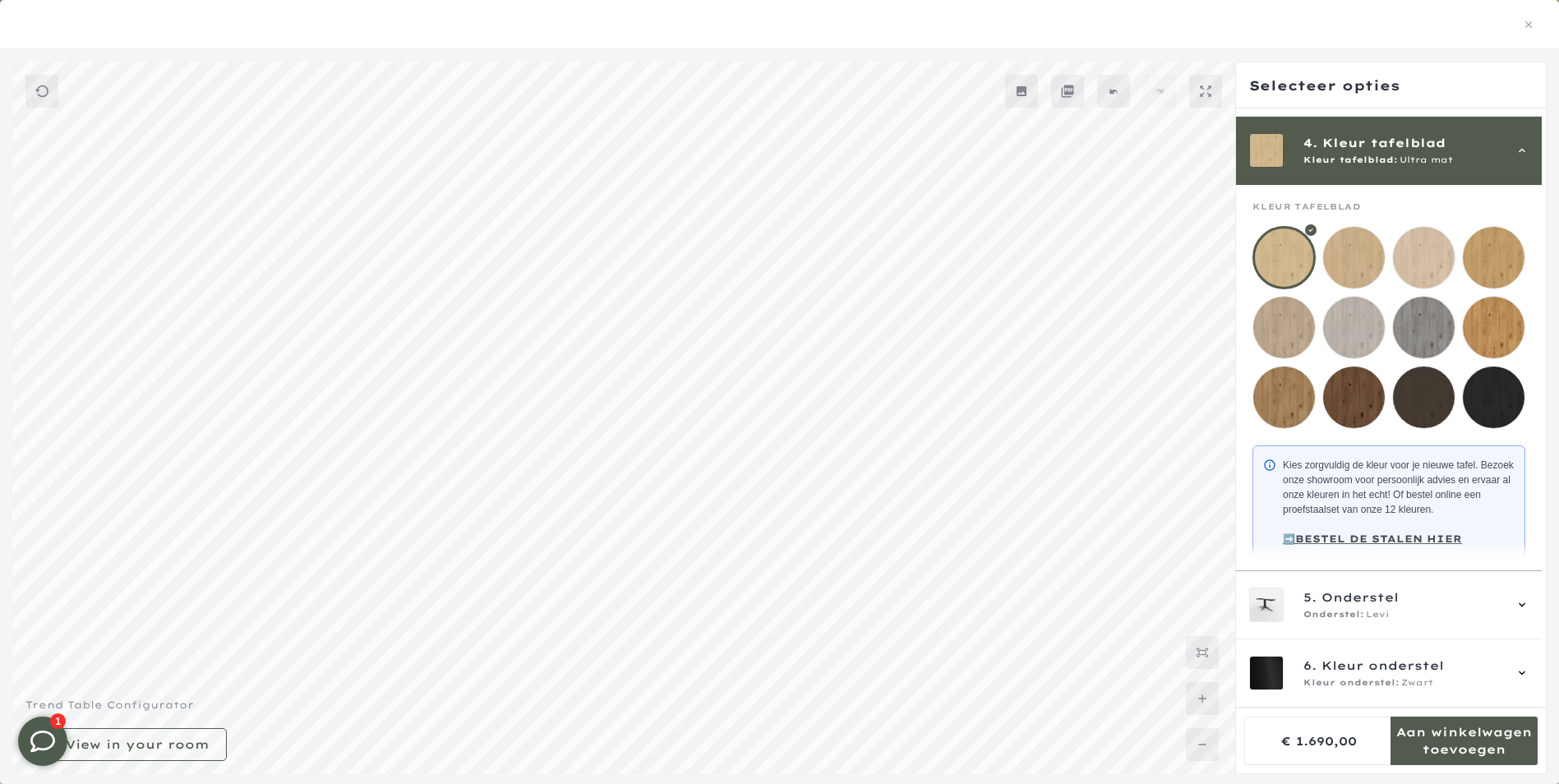
scroll to position [204, 0]
click at [1266, 393] on mmq-loader at bounding box center [1284, 398] width 62 height 62
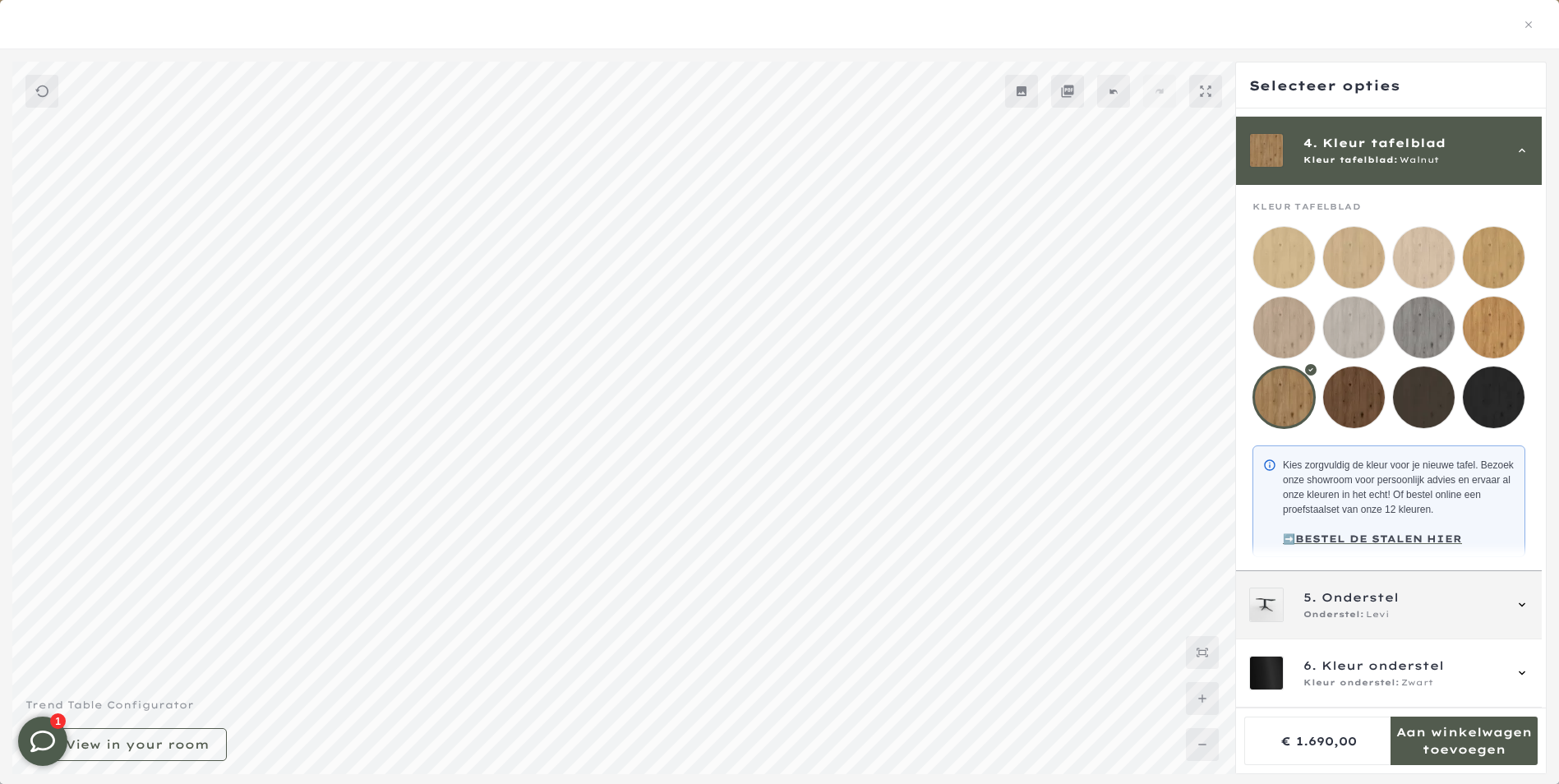
scroll to position [164, 0]
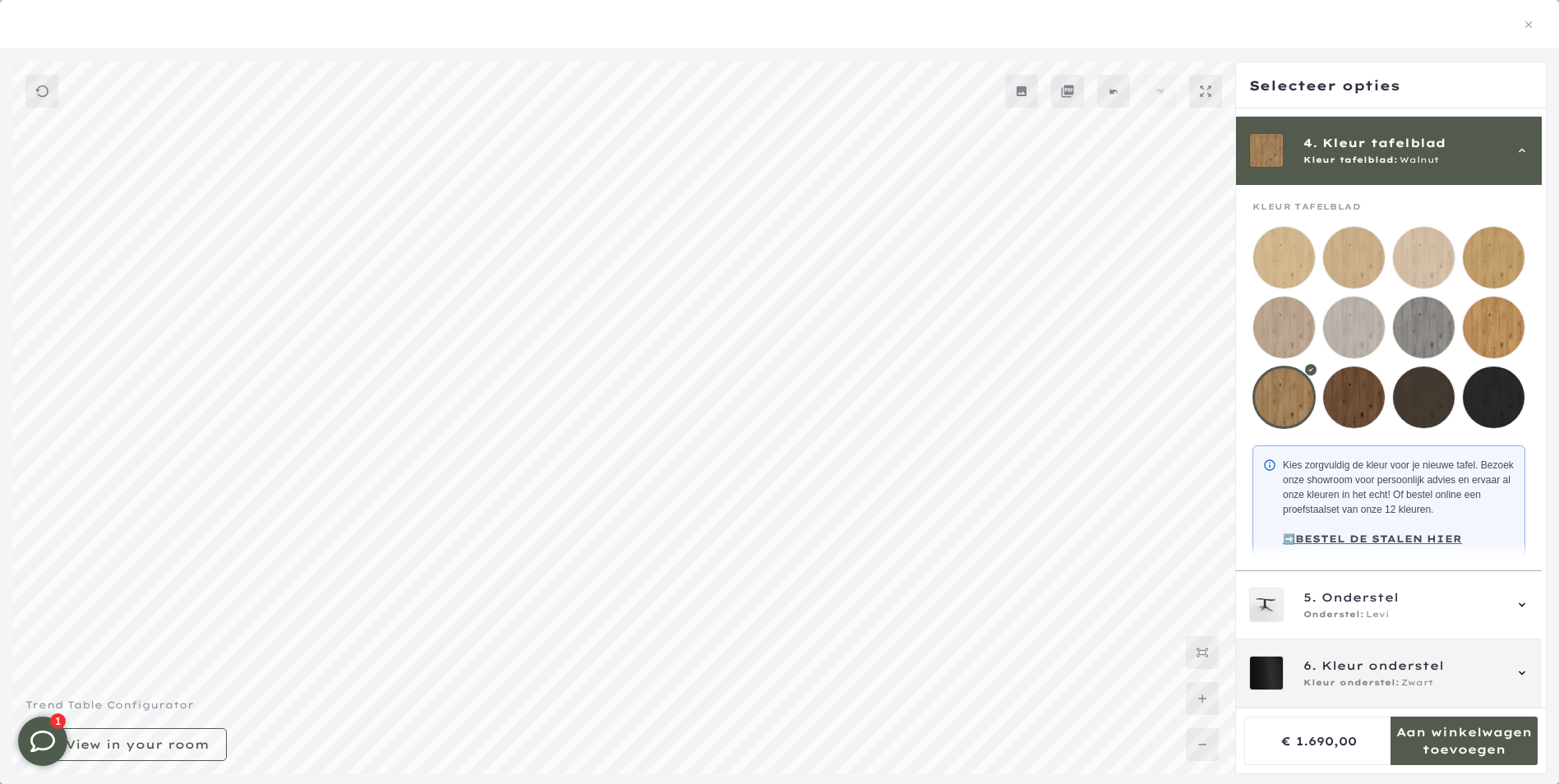
click at [1520, 674] on icon at bounding box center [1522, 673] width 13 height 13
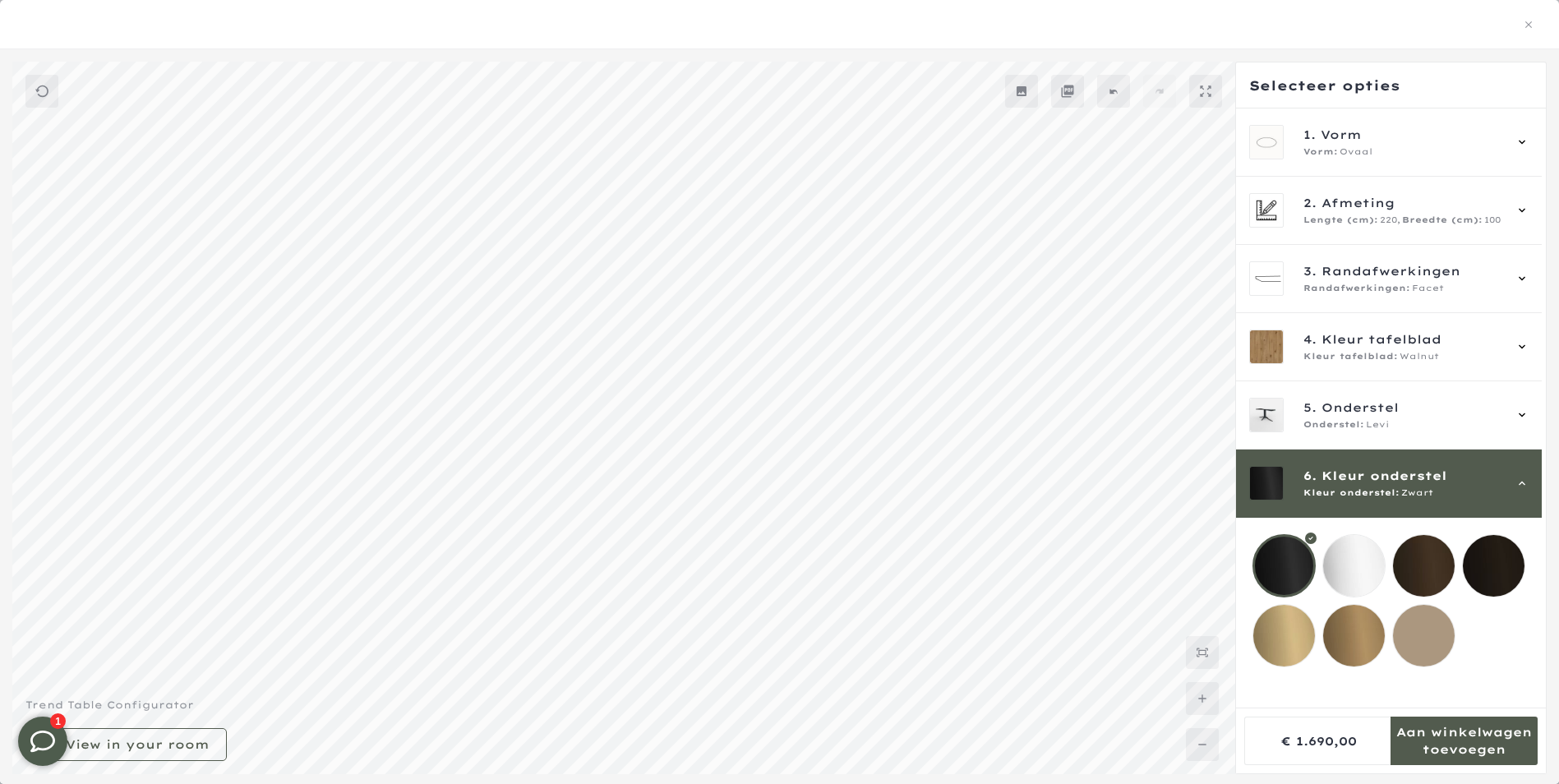
scroll to position [0, 0]
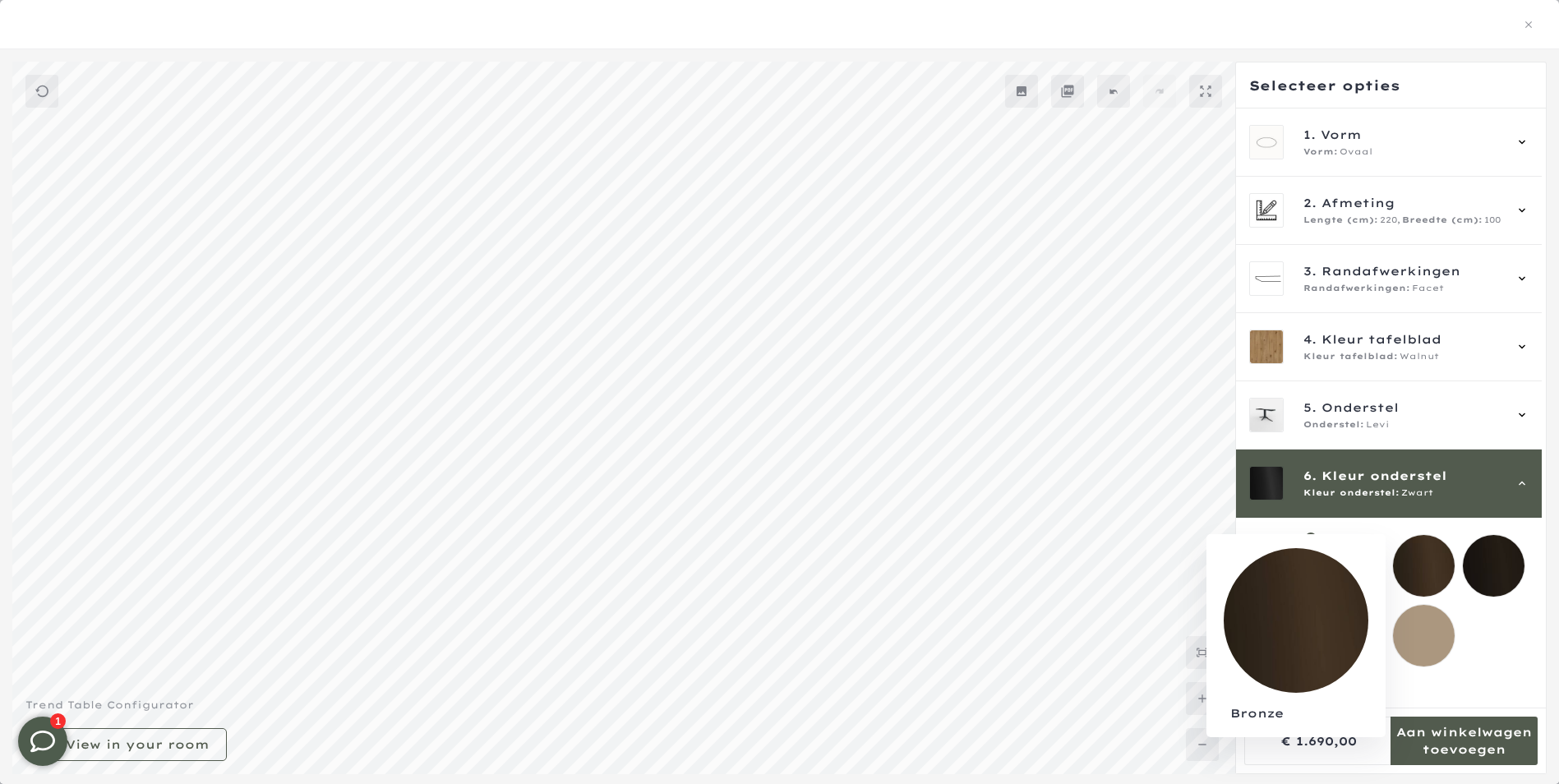
click at [1433, 566] on mmq-loader at bounding box center [1424, 566] width 62 height 62
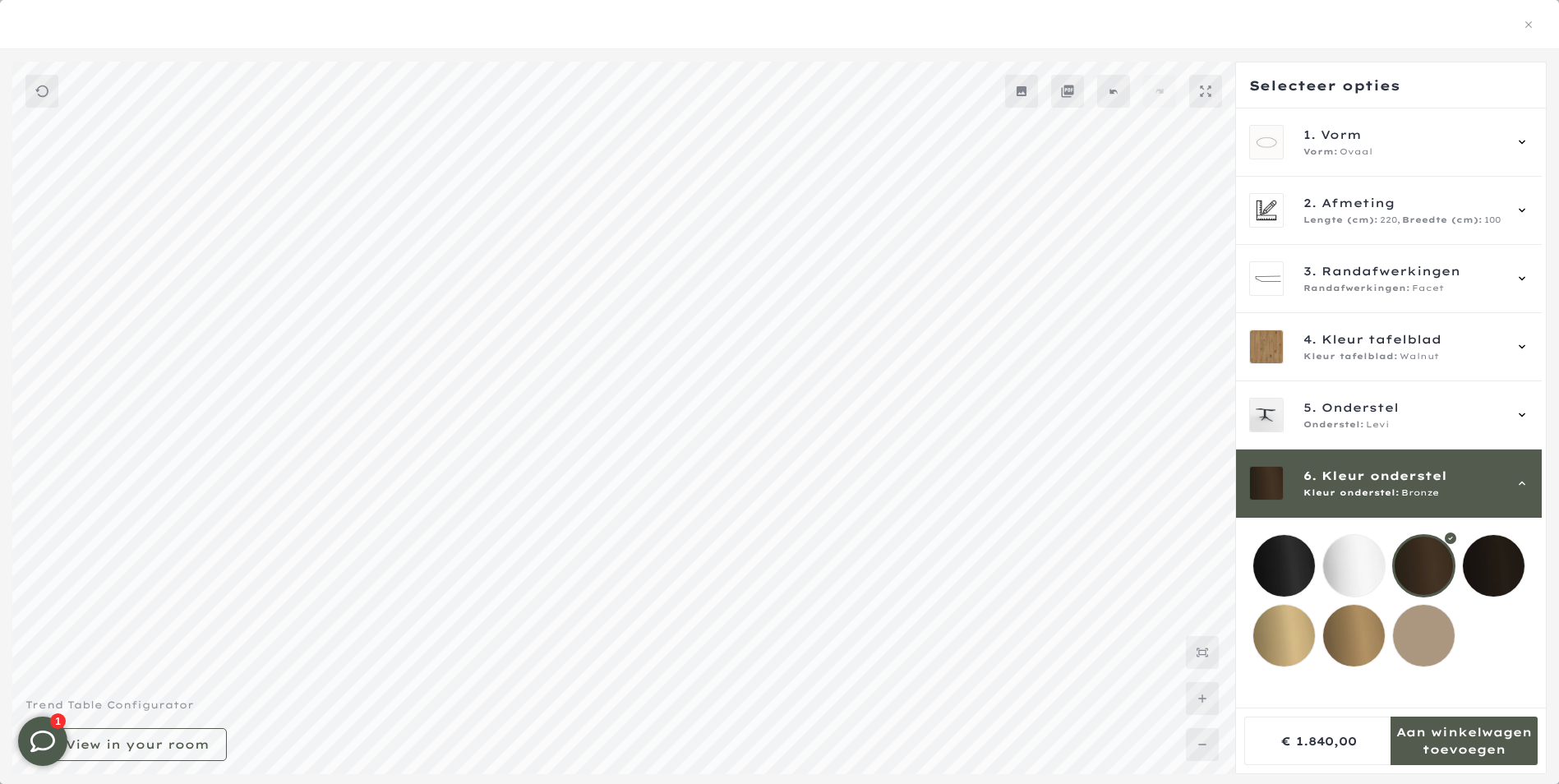
click at [1472, 562] on mmq-loader at bounding box center [1494, 566] width 62 height 62
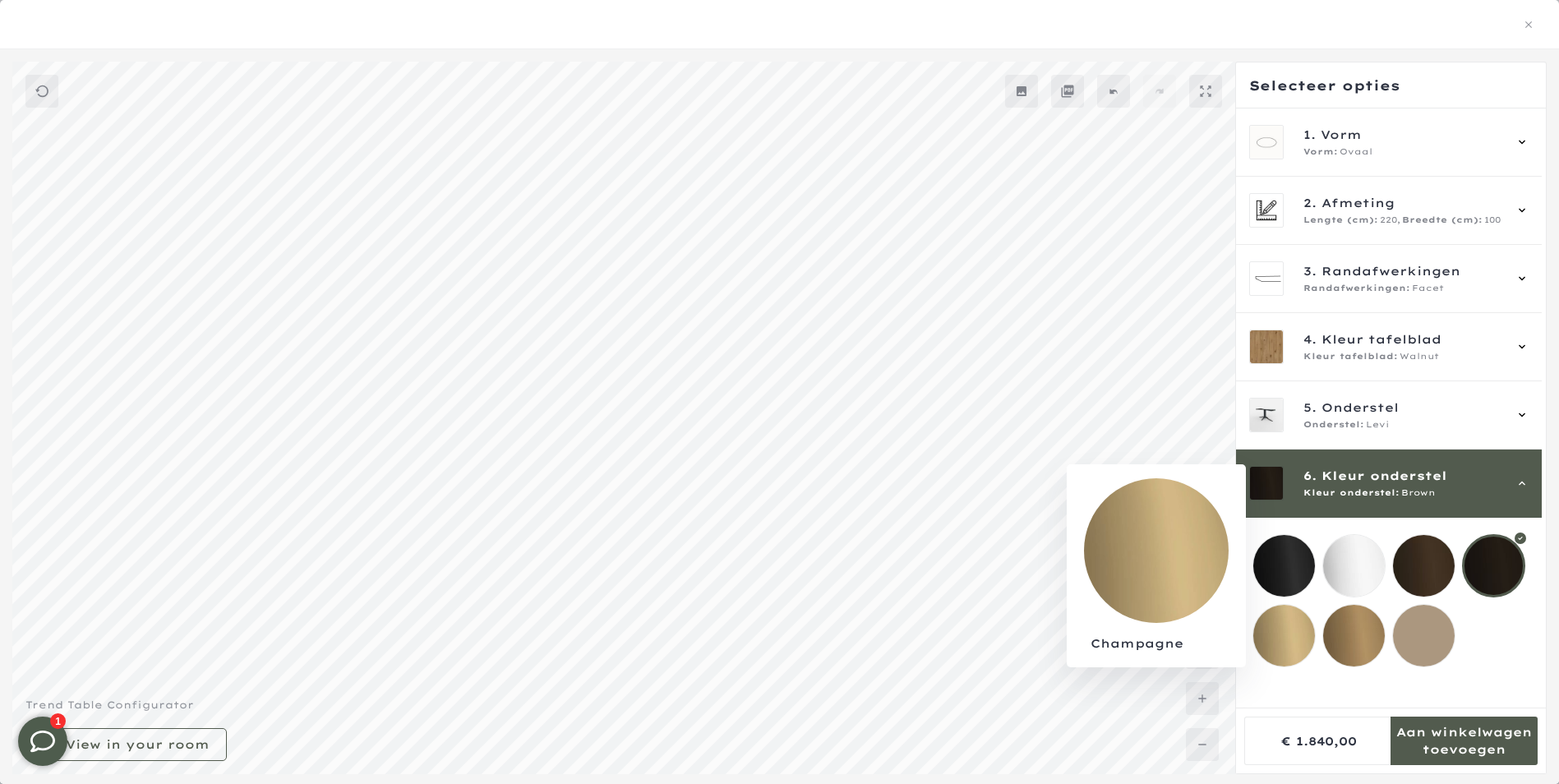
click at [1287, 643] on mmq-loader at bounding box center [1284, 636] width 62 height 62
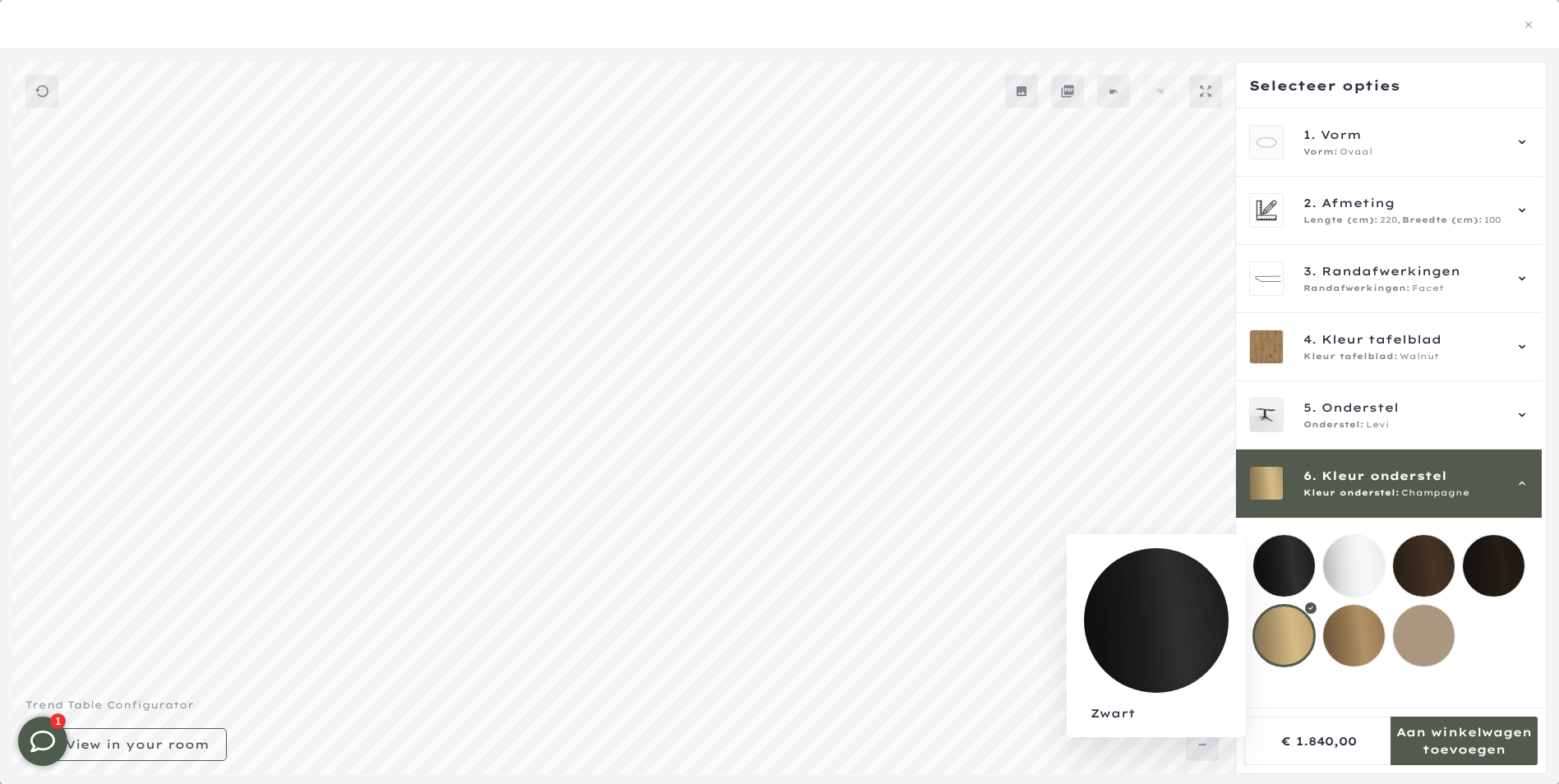
click at [1279, 566] on mmq-loader at bounding box center [1284, 566] width 62 height 62
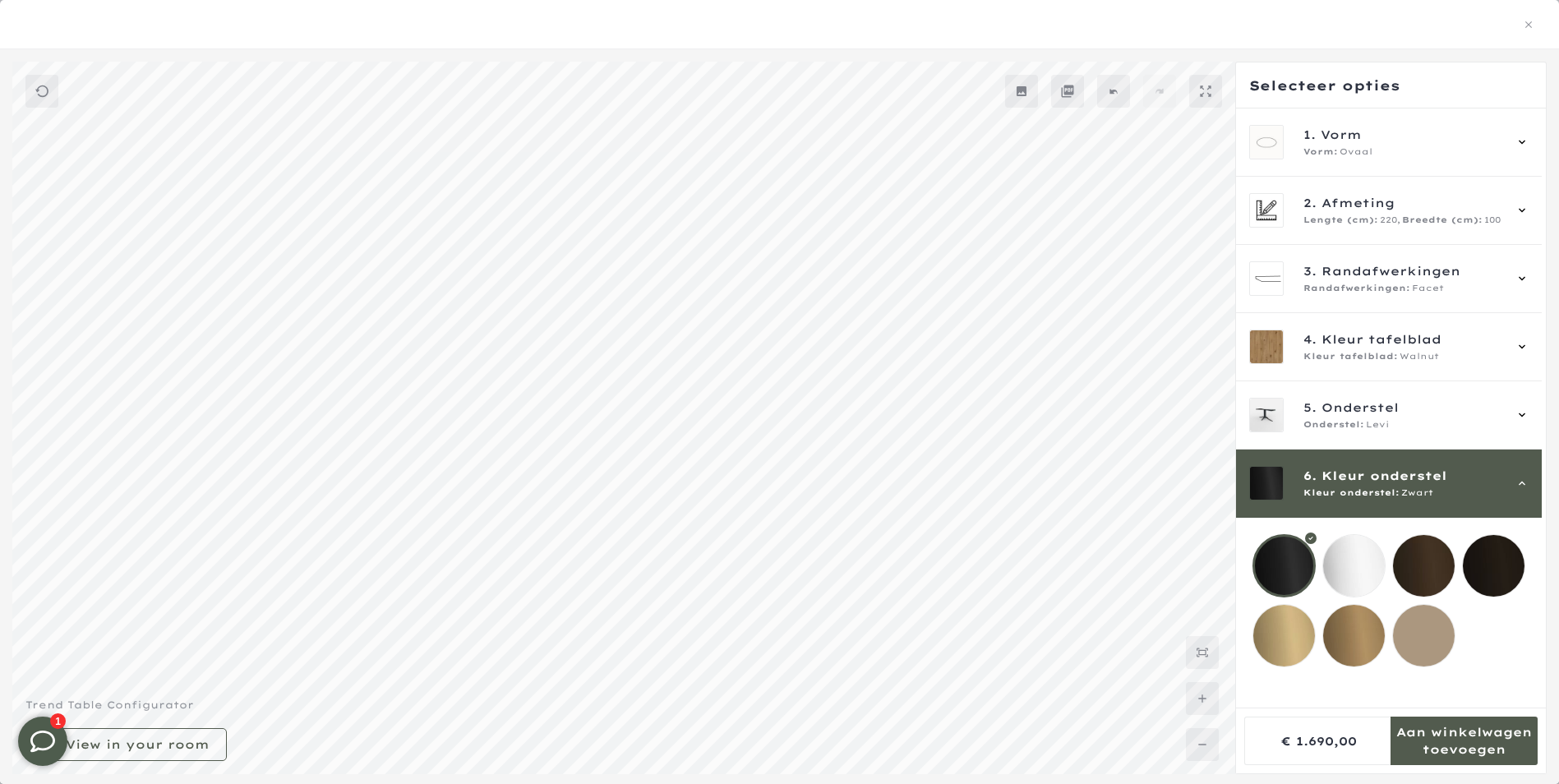
scroll to position [1232, 0]
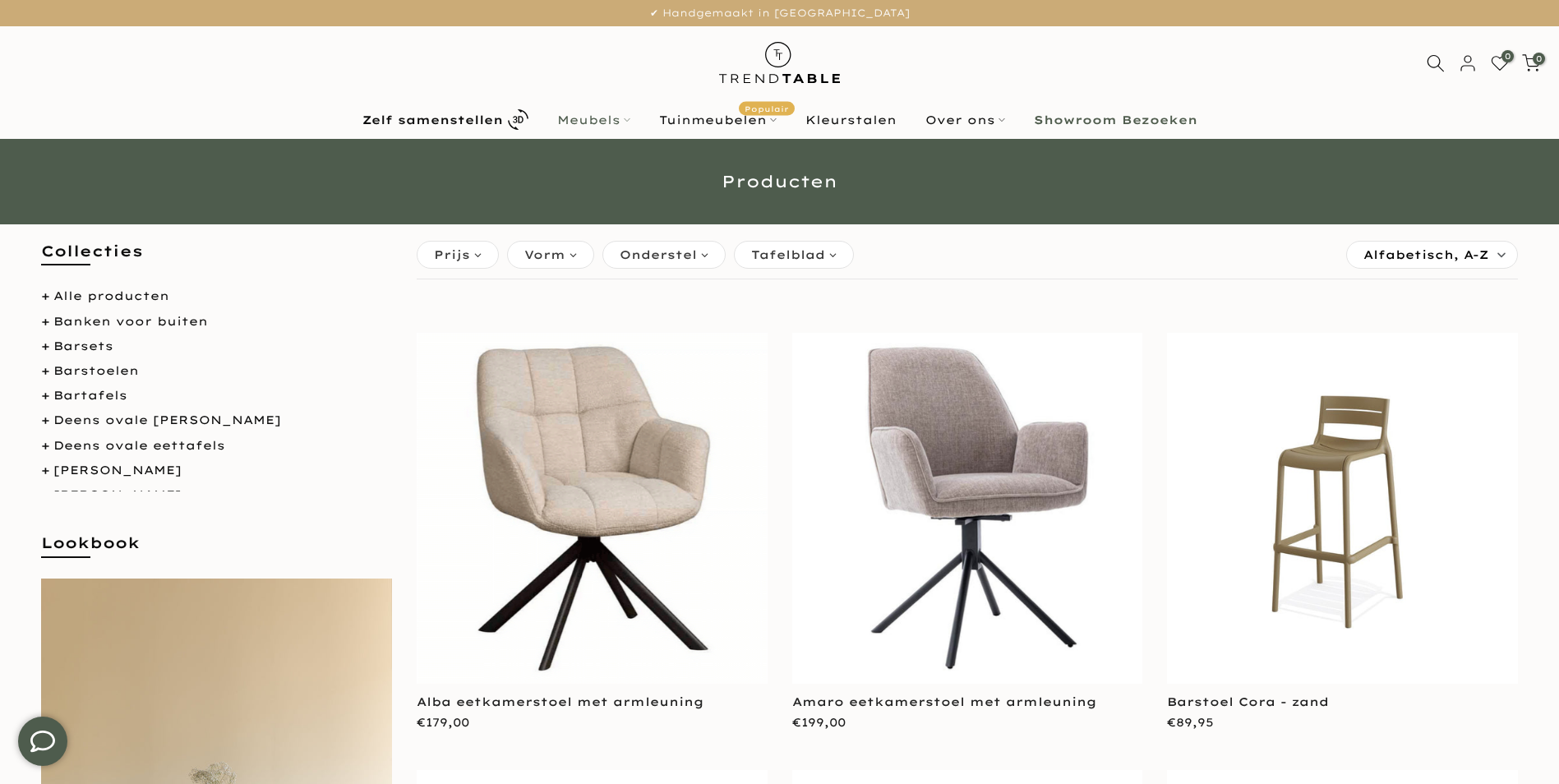
click at [621, 120] on link "Meubels" at bounding box center [592, 120] width 102 height 19
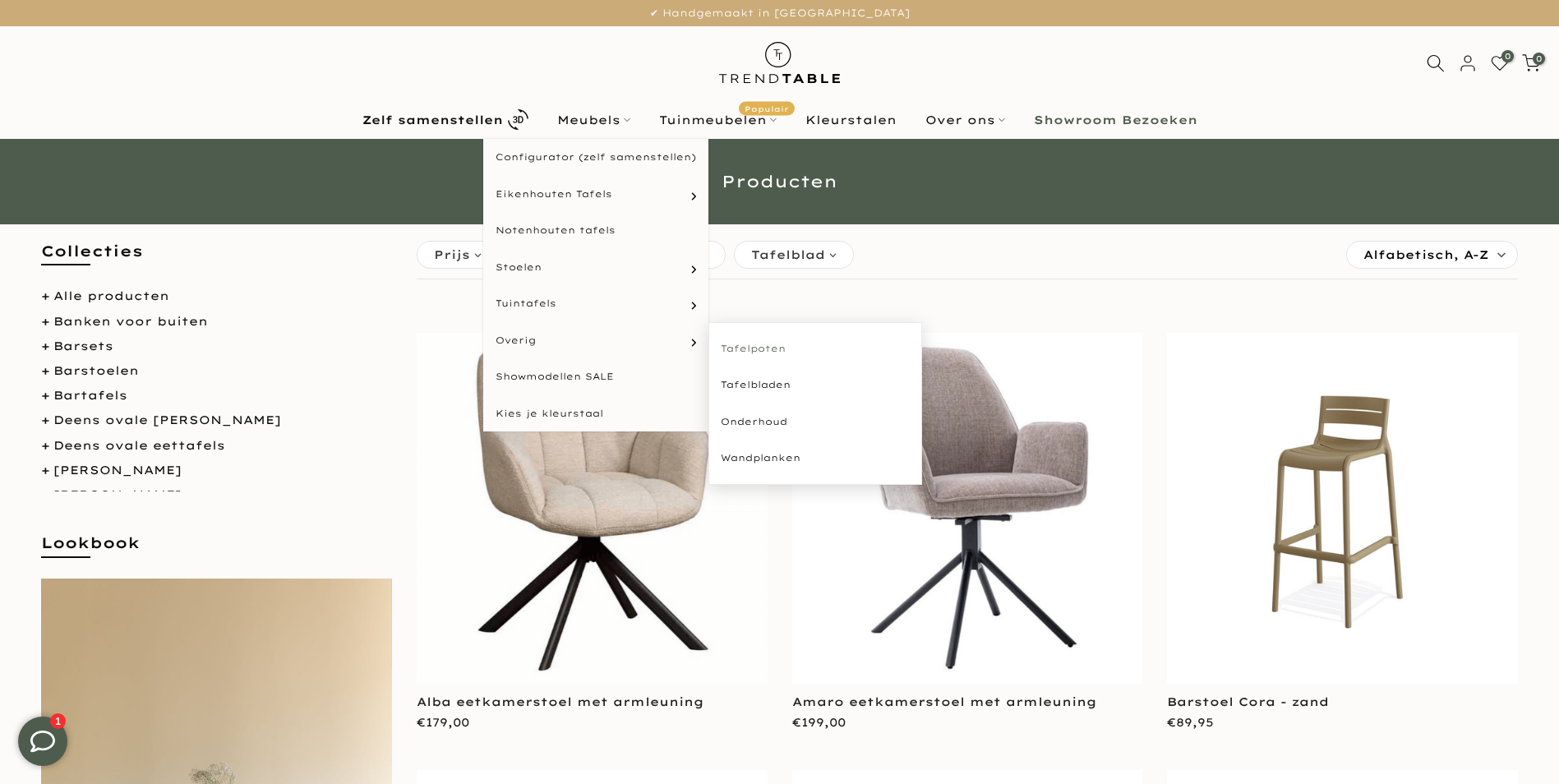
click at [722, 343] on link "Tafelpoten" at bounding box center [815, 349] width 214 height 37
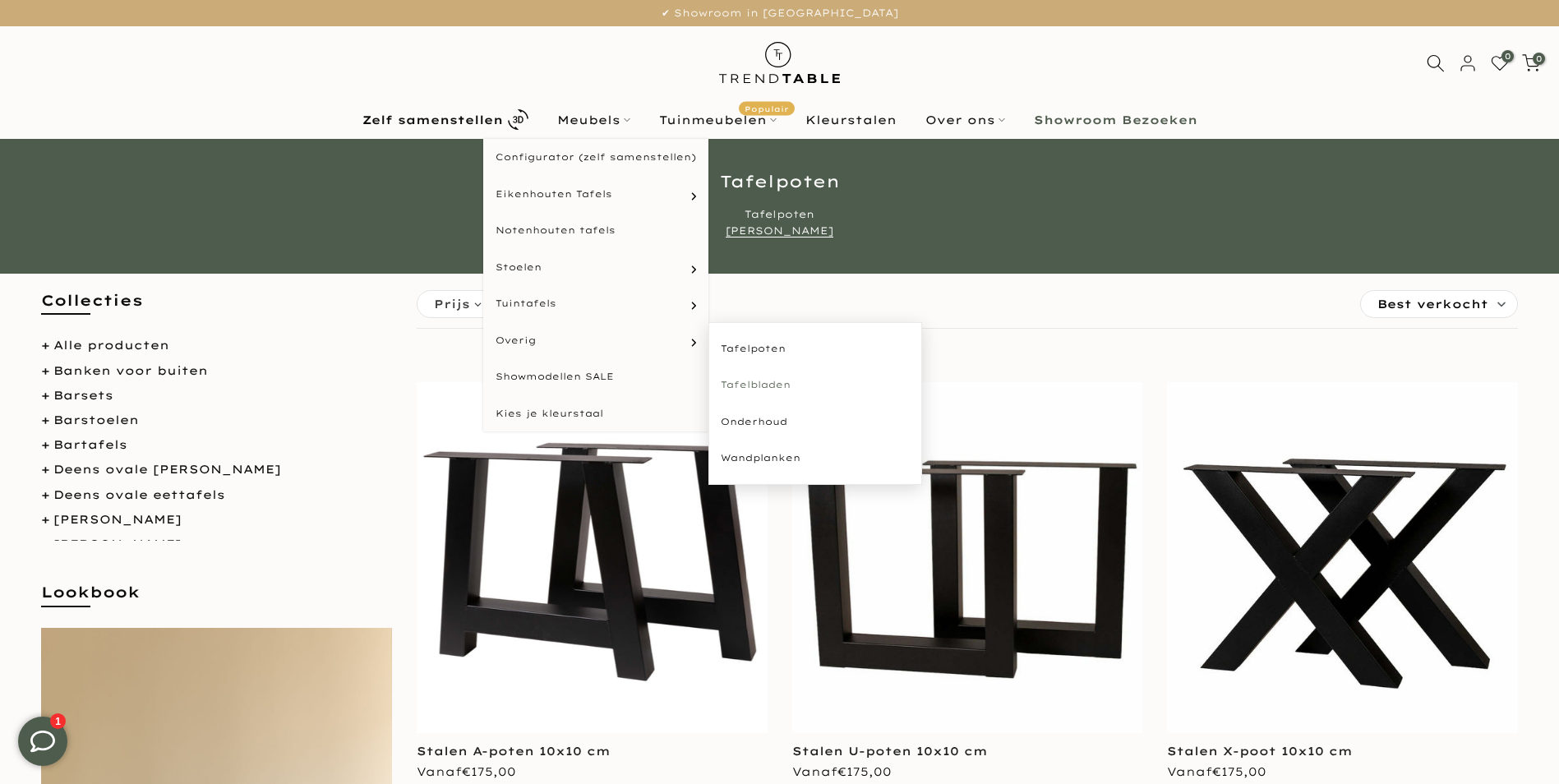
click at [734, 379] on link "Tafelbladen" at bounding box center [815, 385] width 214 height 37
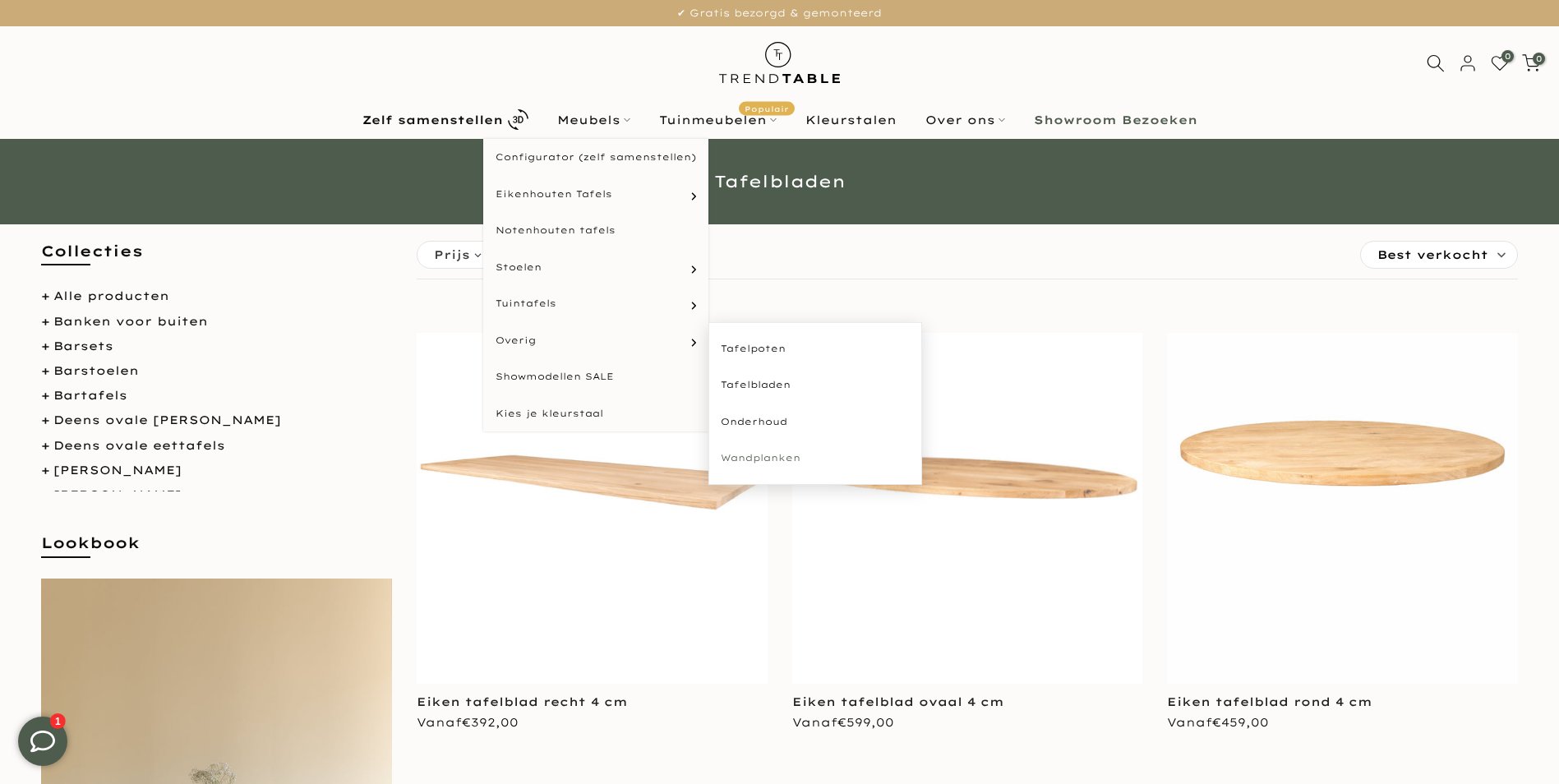
click at [741, 455] on link "Wandplanken" at bounding box center [815, 458] width 214 height 37
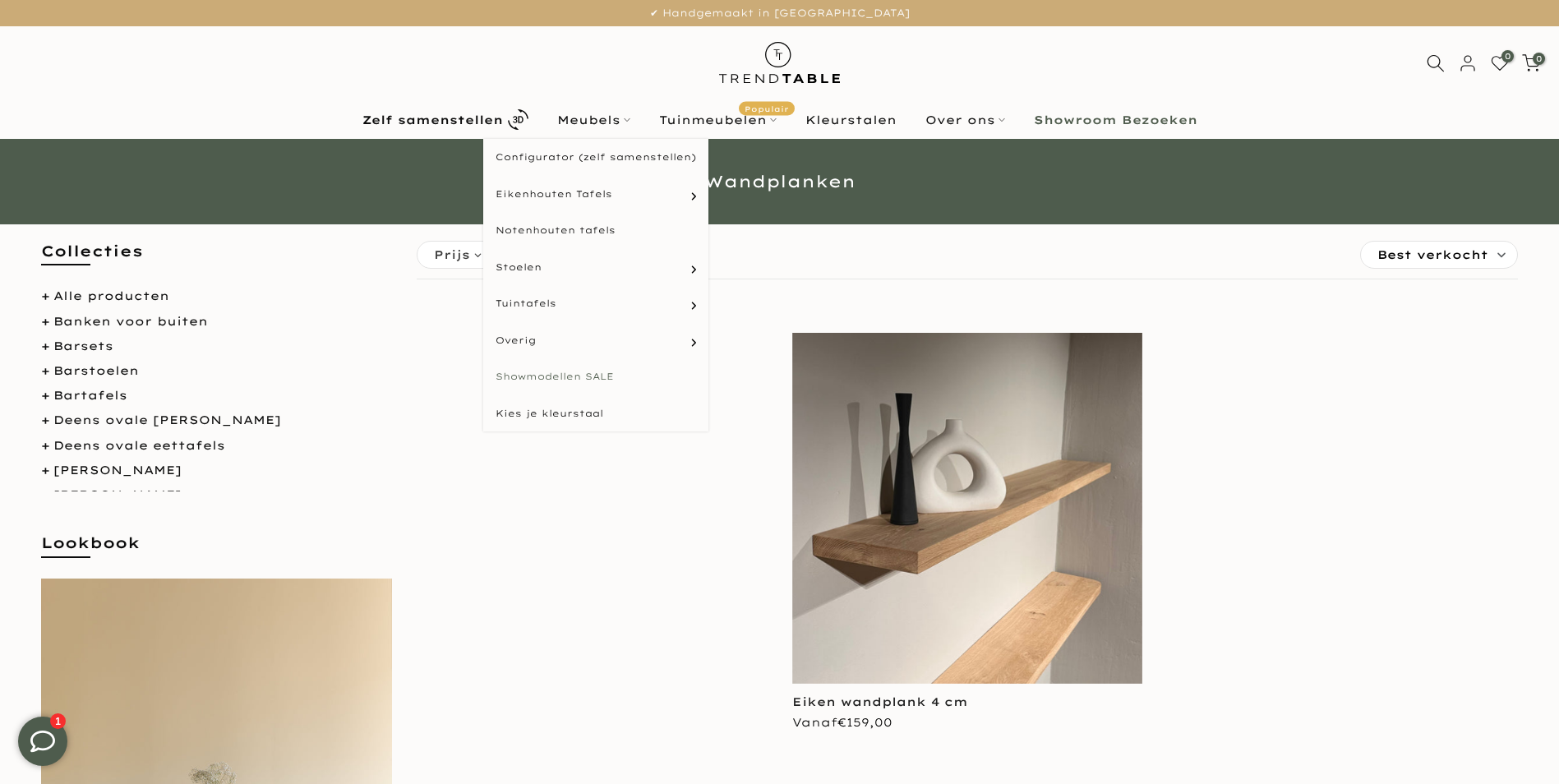
click at [583, 370] on link "Showmodellen SALE" at bounding box center [595, 377] width 225 height 37
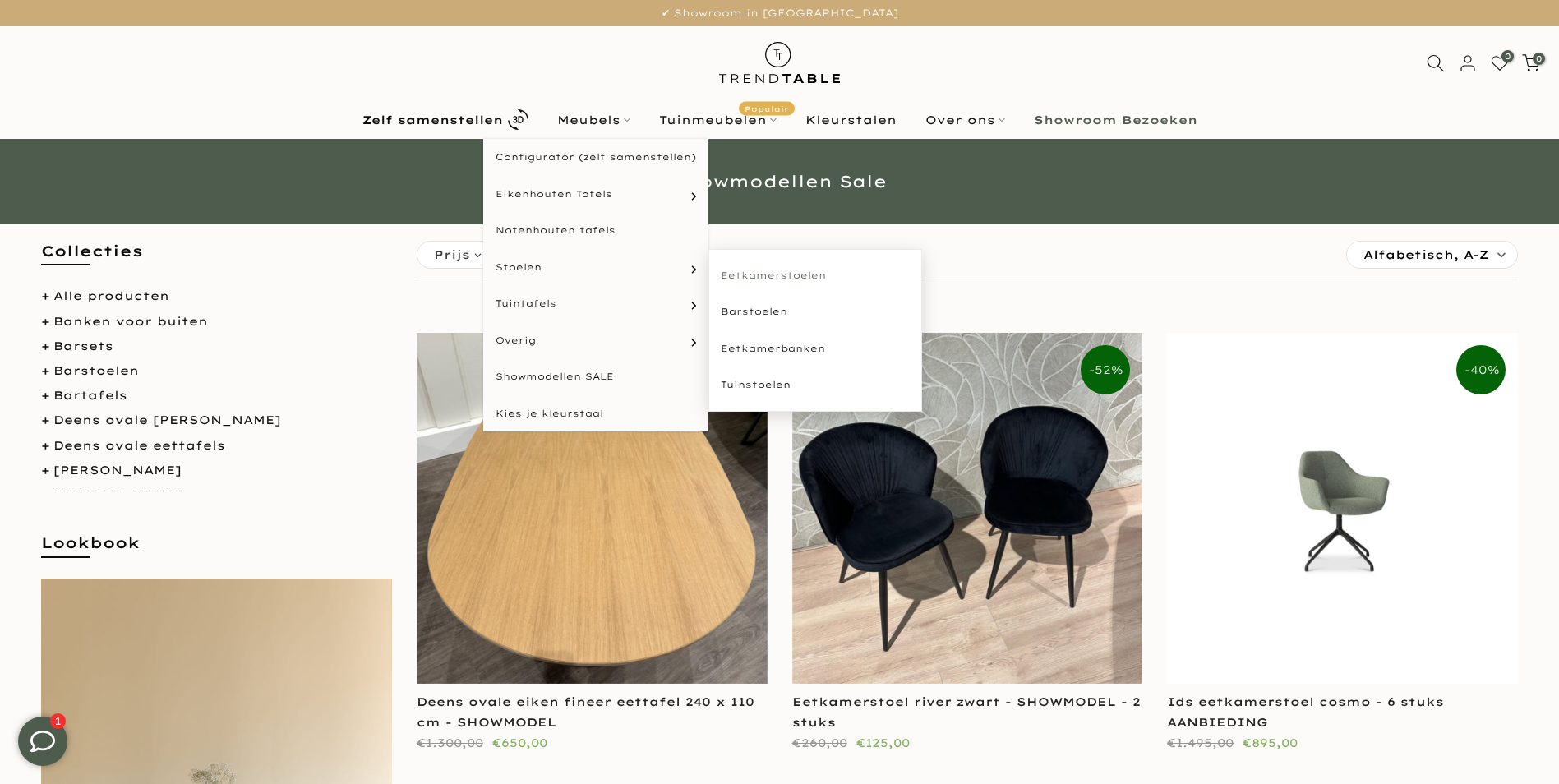
click at [741, 276] on link "Eetkamerstoelen" at bounding box center [815, 276] width 214 height 37
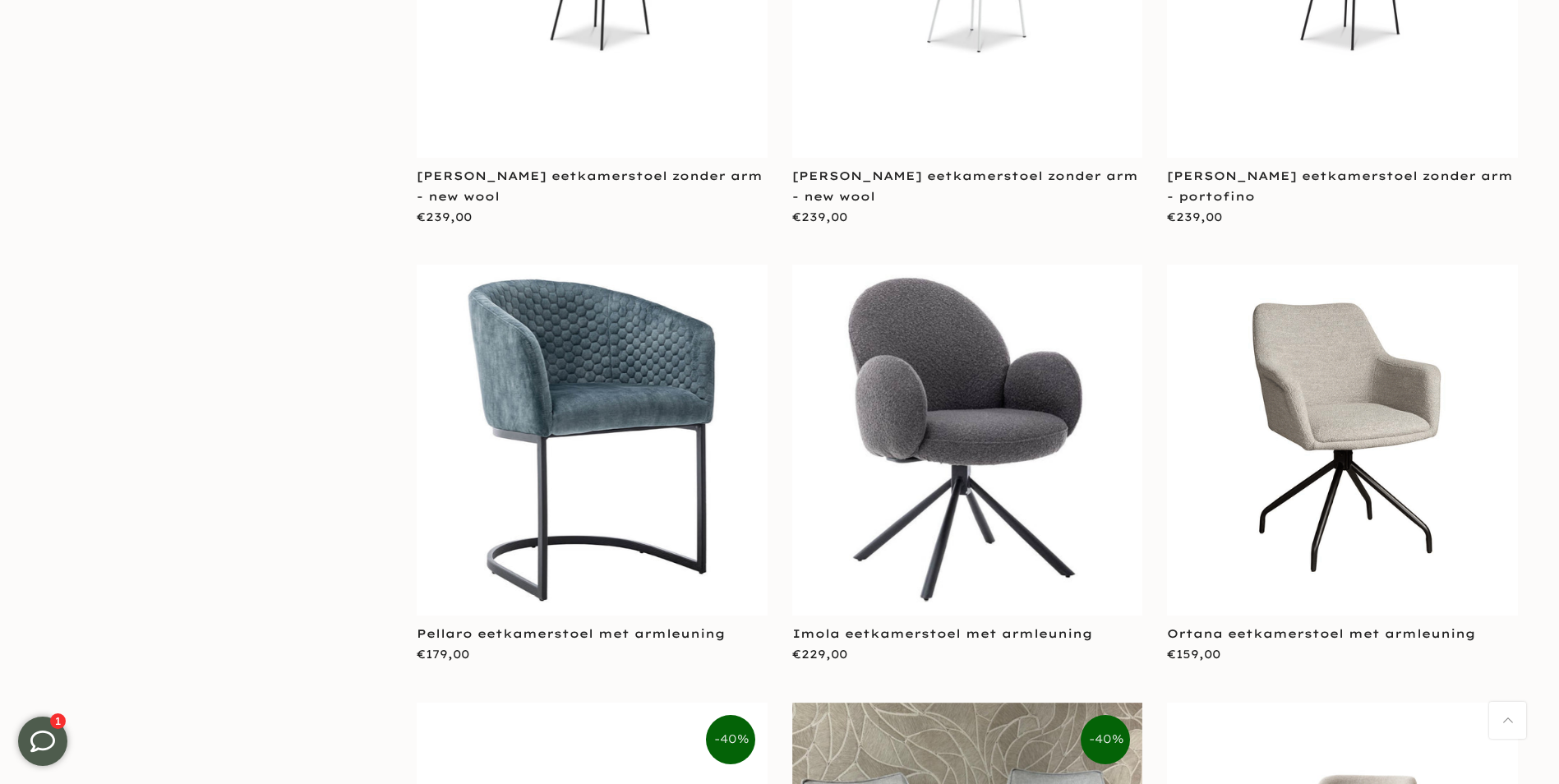
scroll to position [2382, 0]
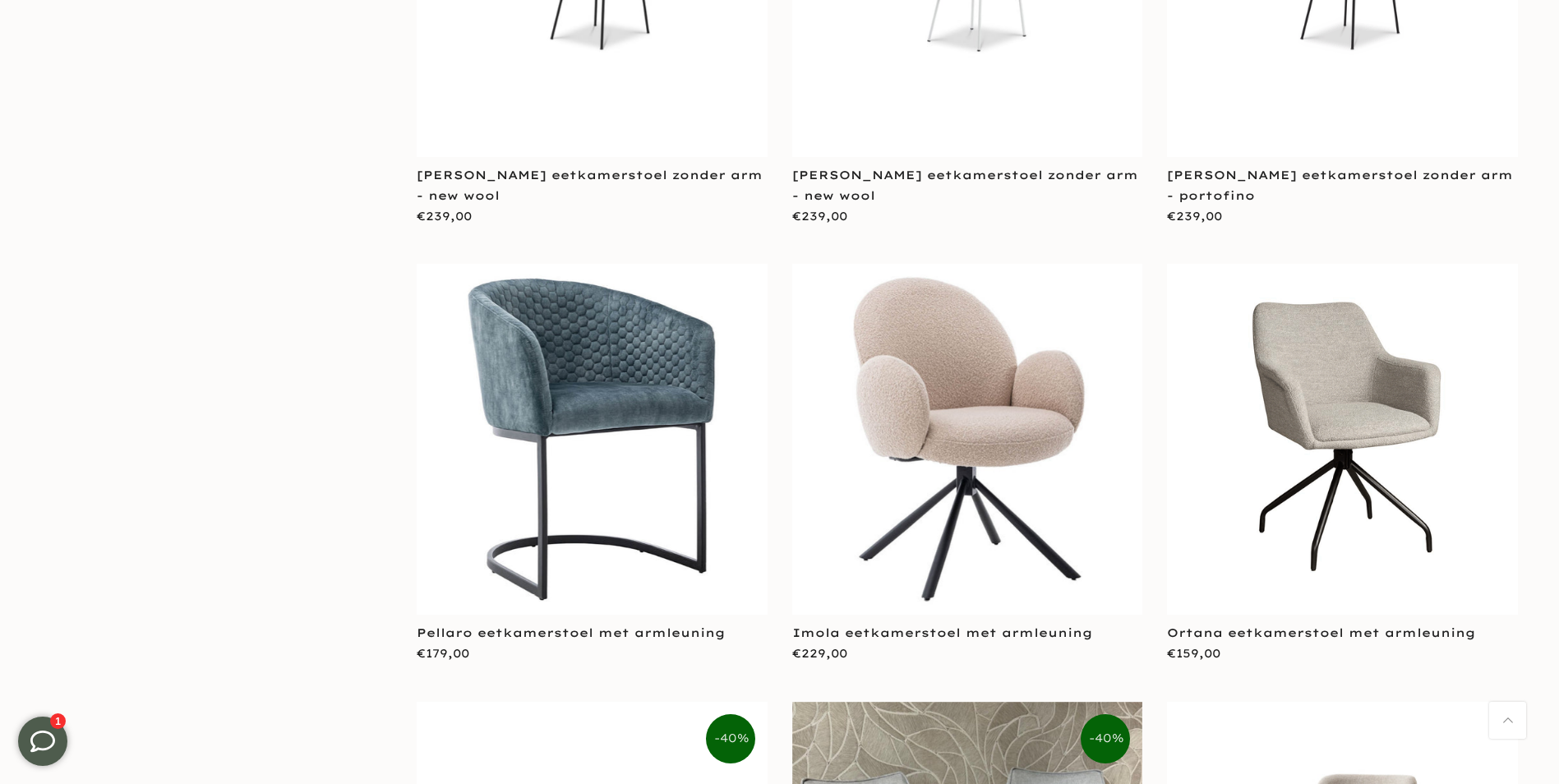
click at [925, 342] on img at bounding box center [967, 438] width 351 height 351
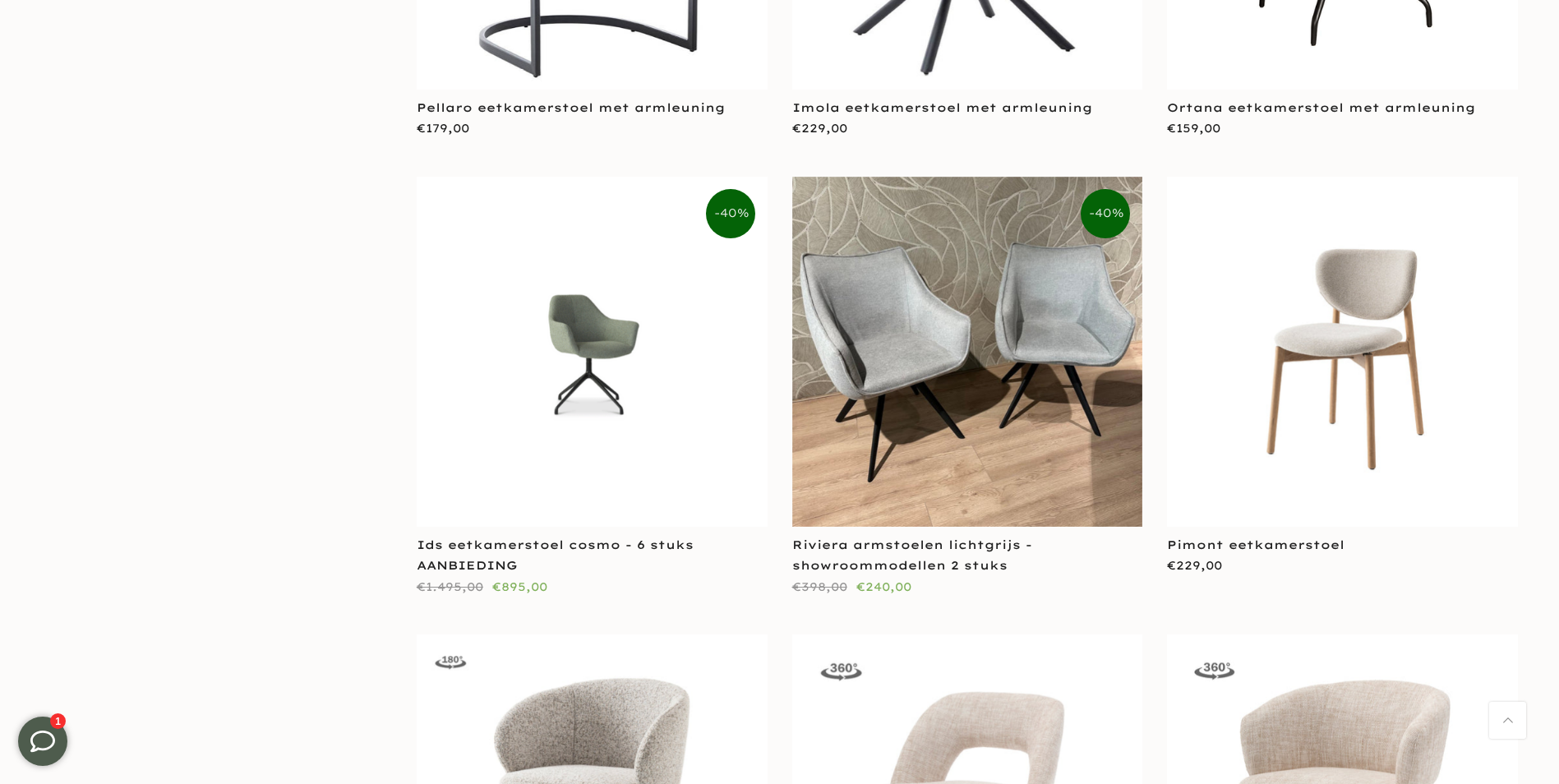
scroll to position [2875, 0]
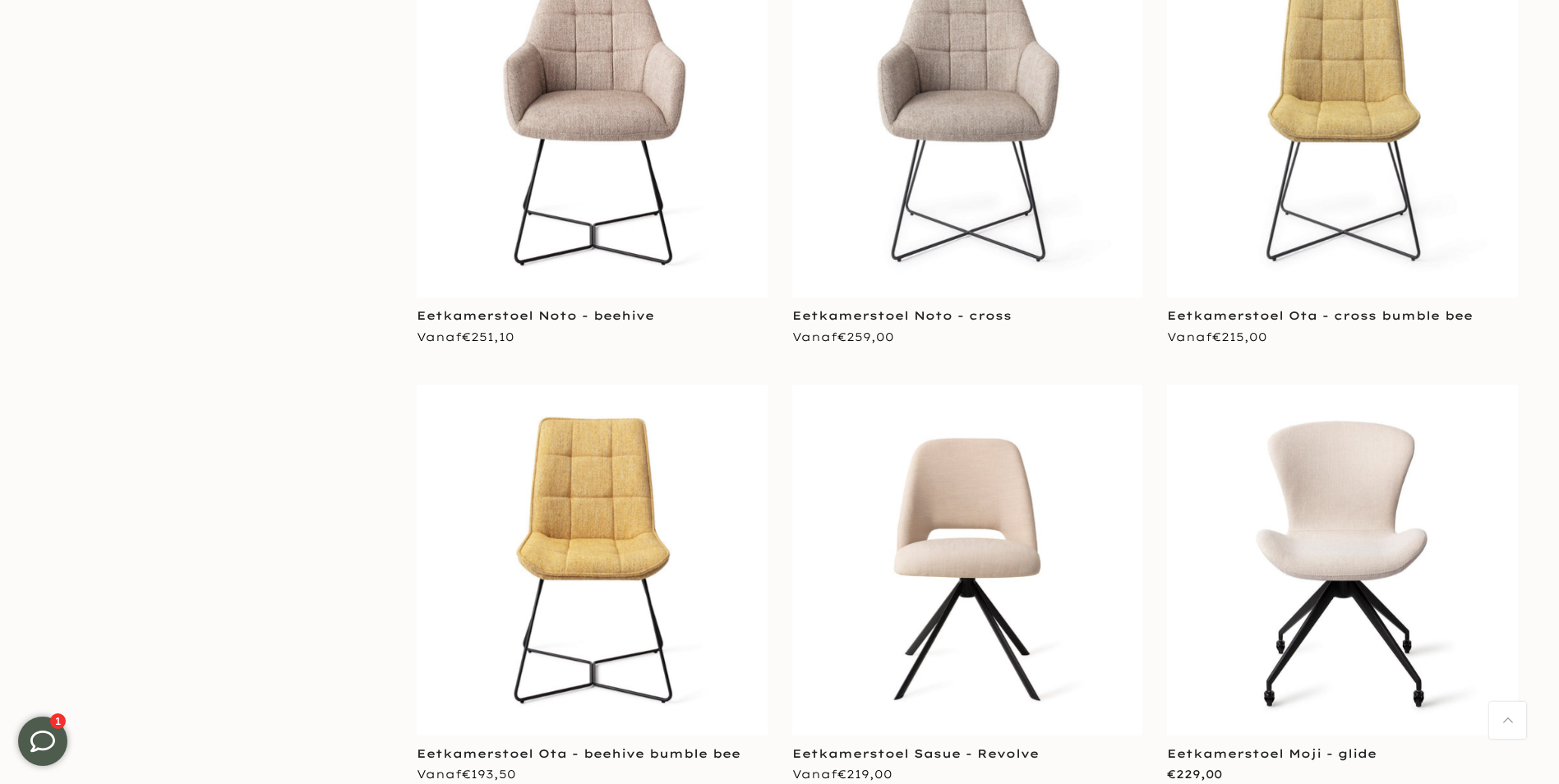
scroll to position [6983, 0]
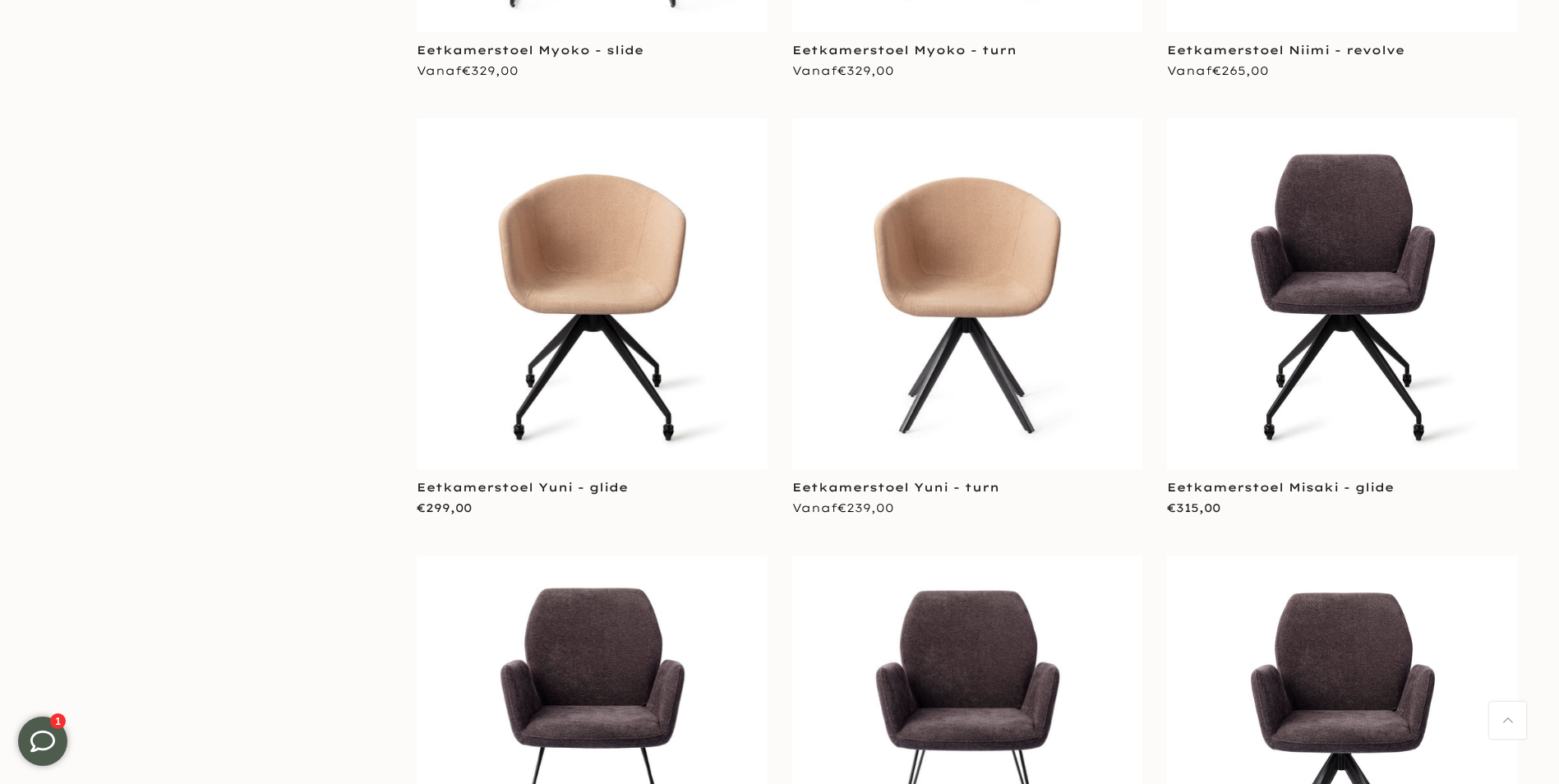
scroll to position [8707, 0]
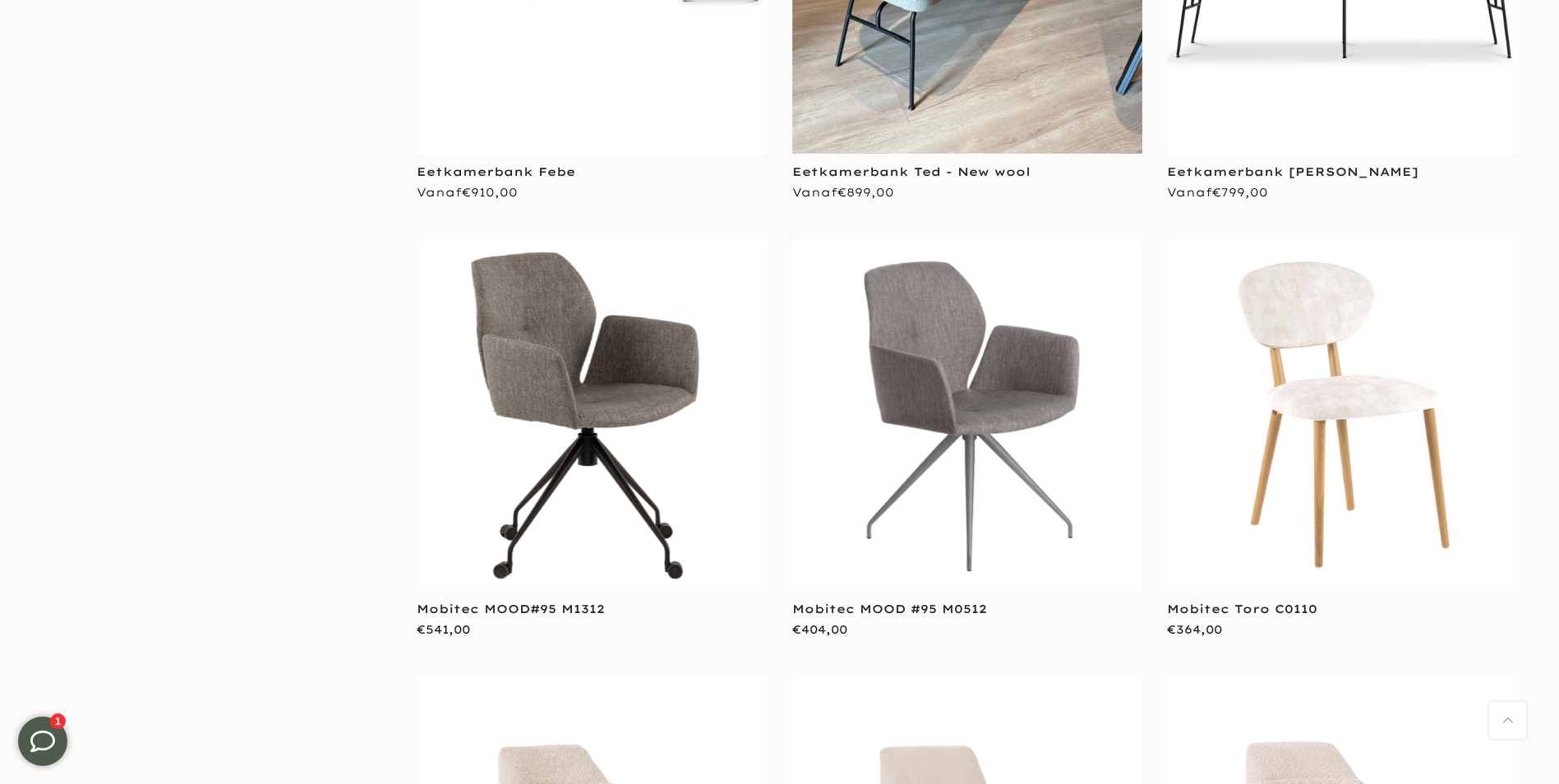
scroll to position [13882, 0]
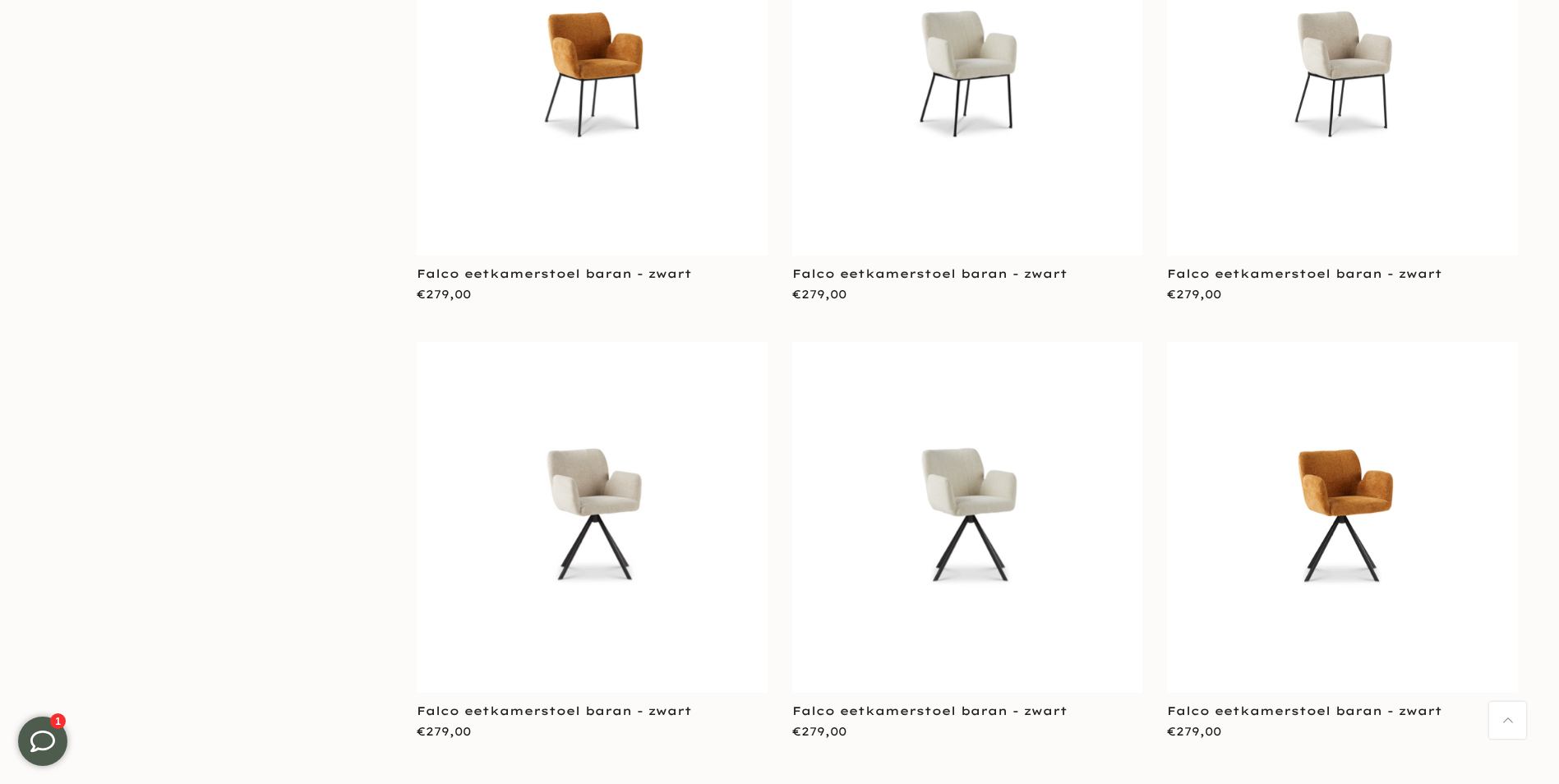
scroll to position [17251, 0]
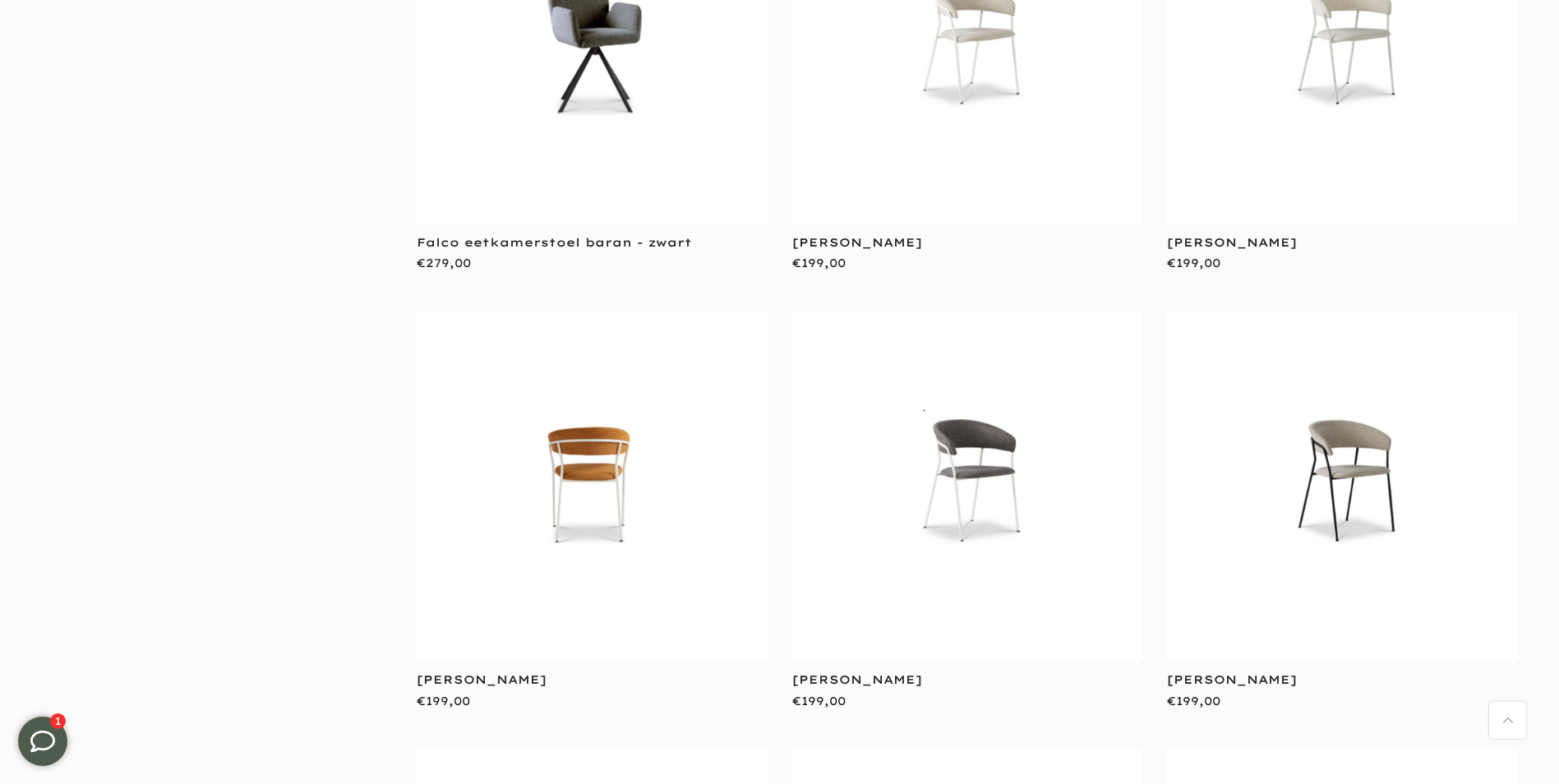
scroll to position [19222, 0]
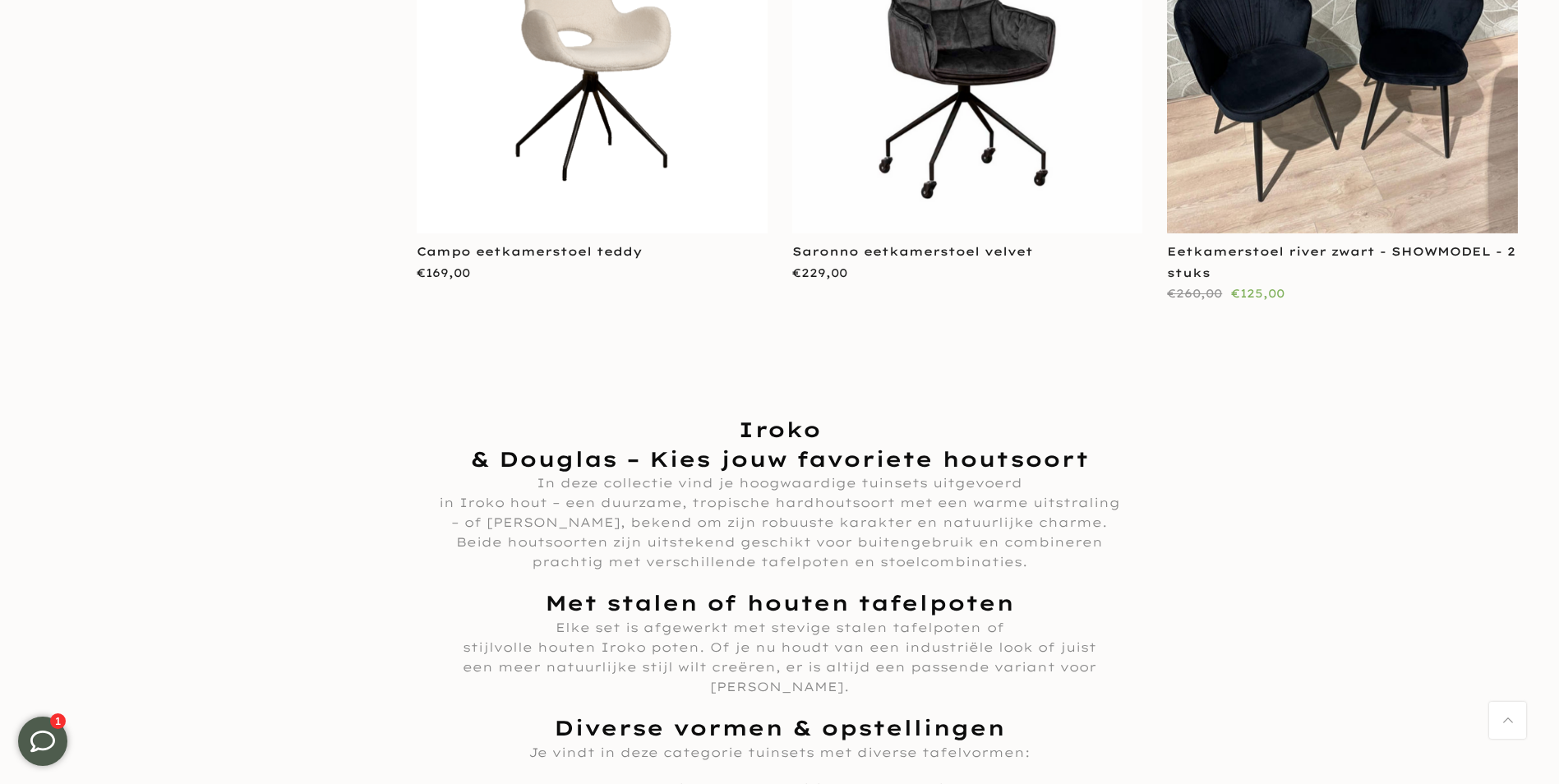
scroll to position [23082, 0]
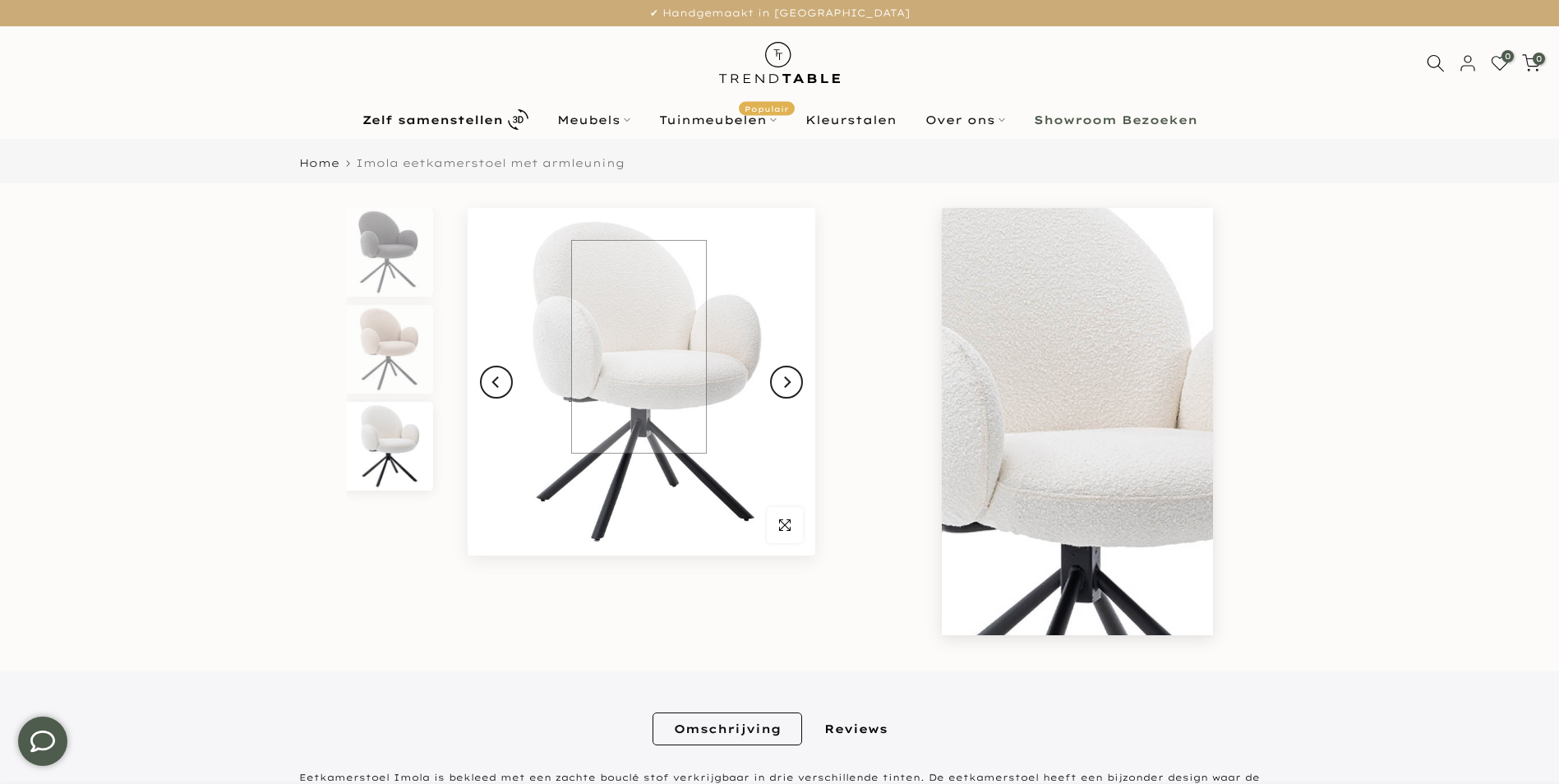
click at [638, 346] on img at bounding box center [641, 381] width 348 height 347
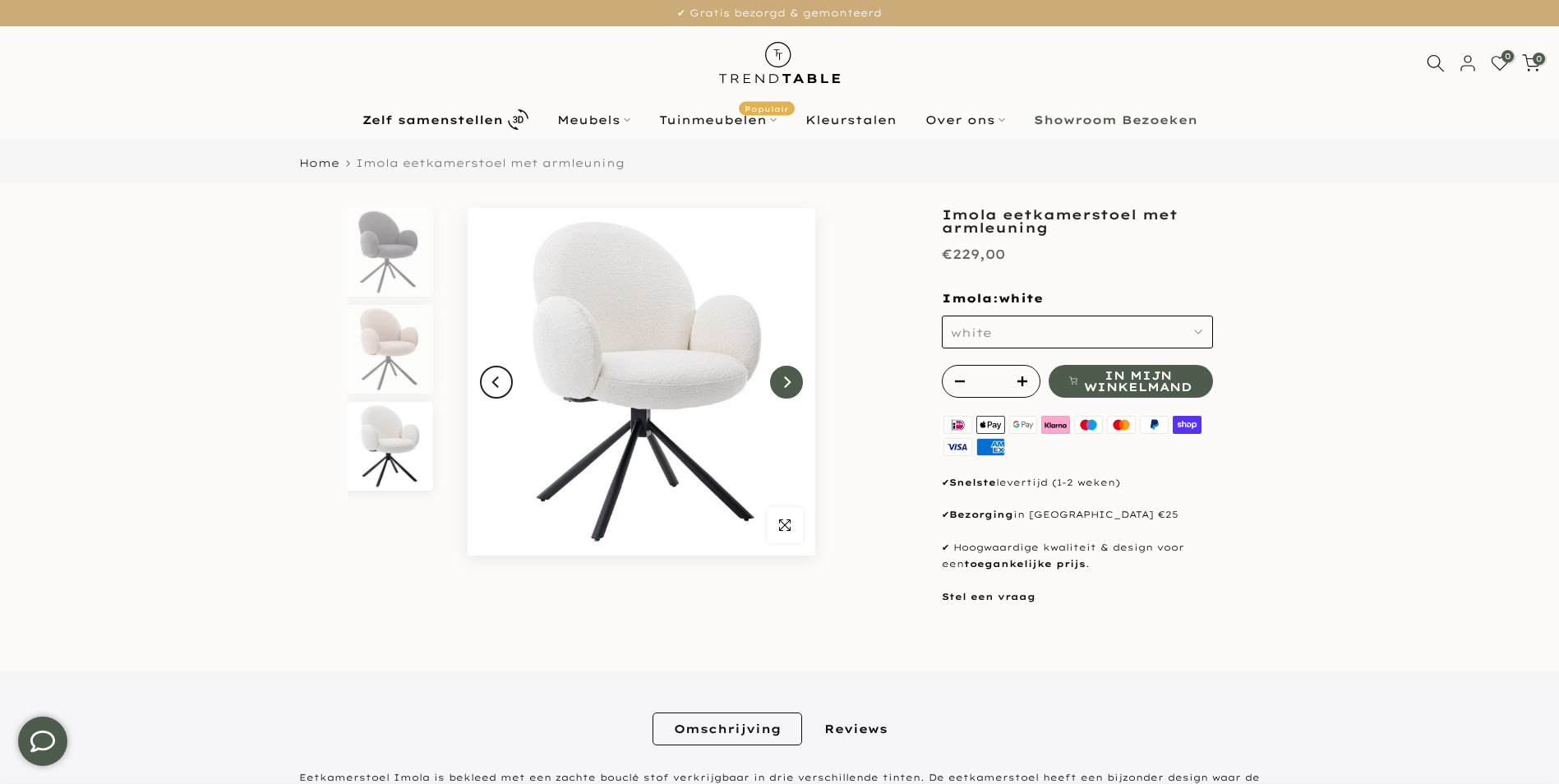
click at [785, 382] on icon "Next" at bounding box center [786, 382] width 11 height 13
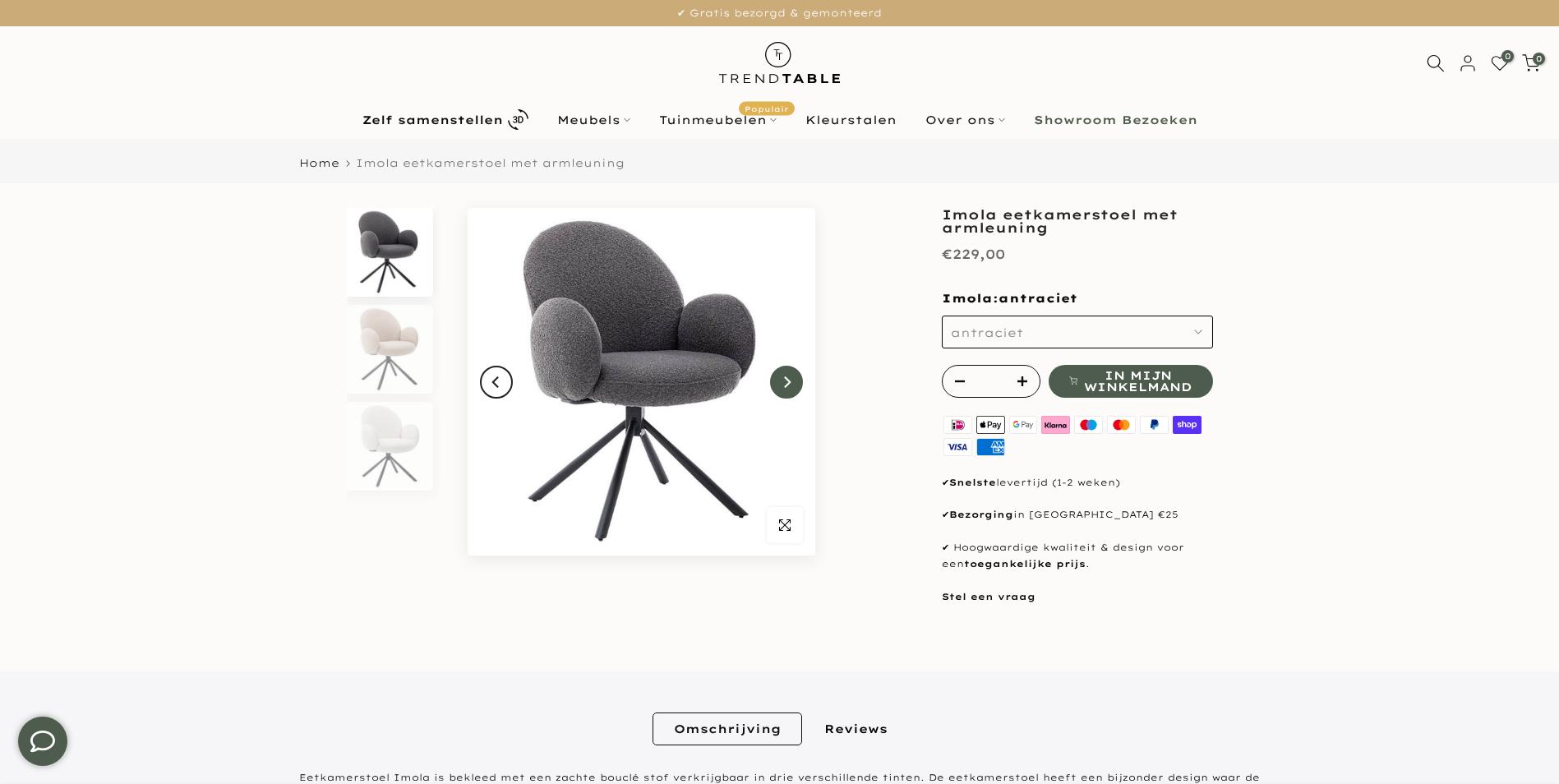
click at [785, 382] on icon "Next" at bounding box center [786, 382] width 11 height 13
